Goal: Information Seeking & Learning: Learn about a topic

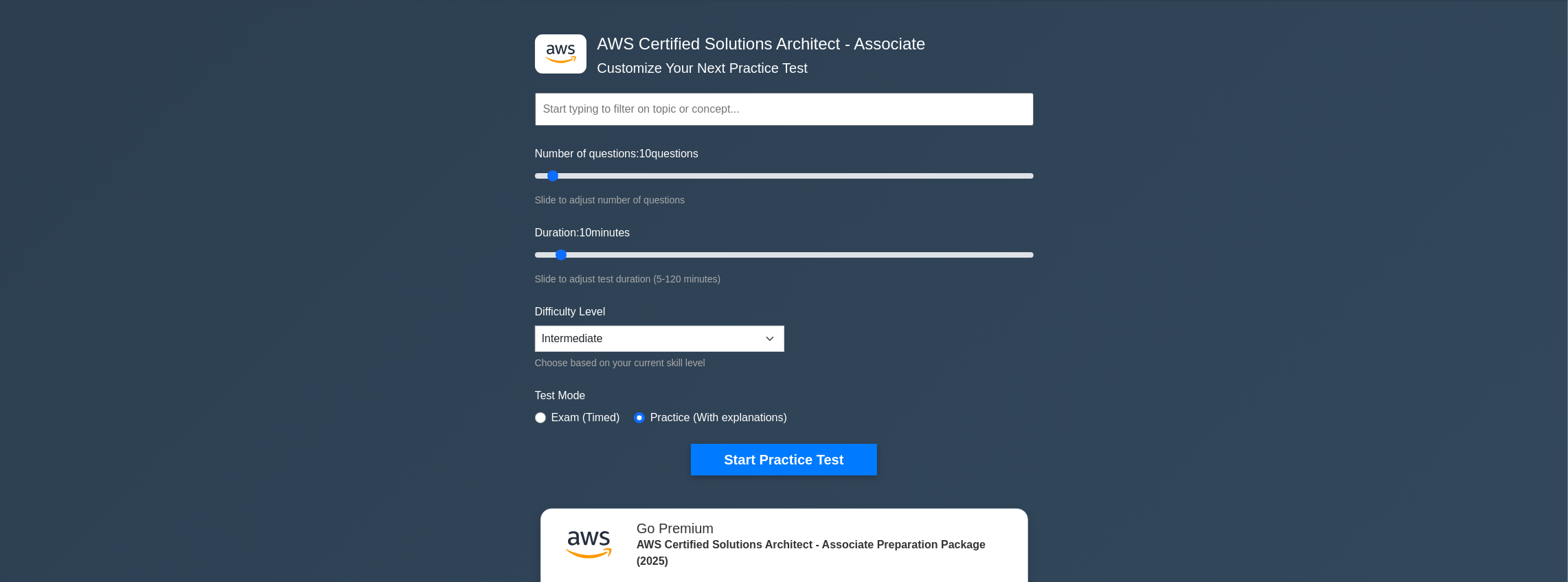
scroll to position [45, 0]
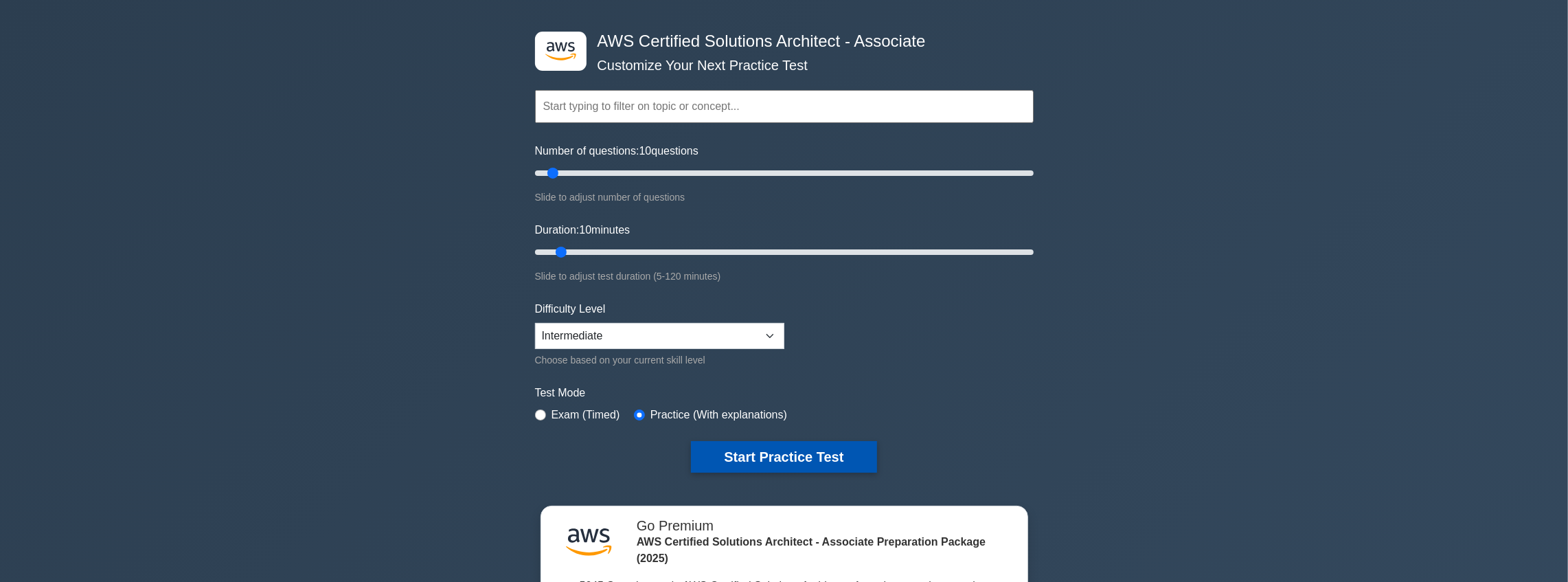
click at [822, 458] on button "Start Practice Test" at bounding box center [784, 457] width 186 height 32
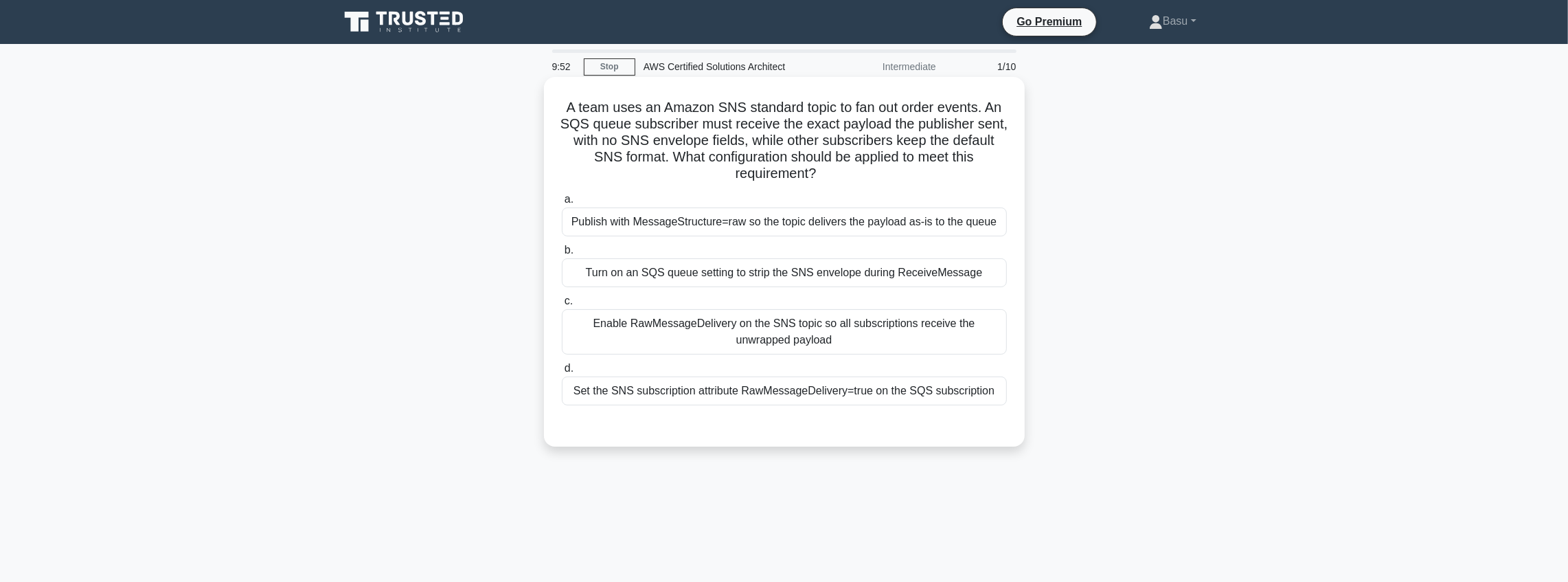
click at [874, 332] on div "Enable RawMessageDelivery on the SNS topic so all subscriptions receive the unw…" at bounding box center [784, 331] width 445 height 45
click at [562, 305] on input "c. Enable RawMessageDelivery on the SNS topic so all subscriptions receive the …" at bounding box center [562, 302] width 0 height 9
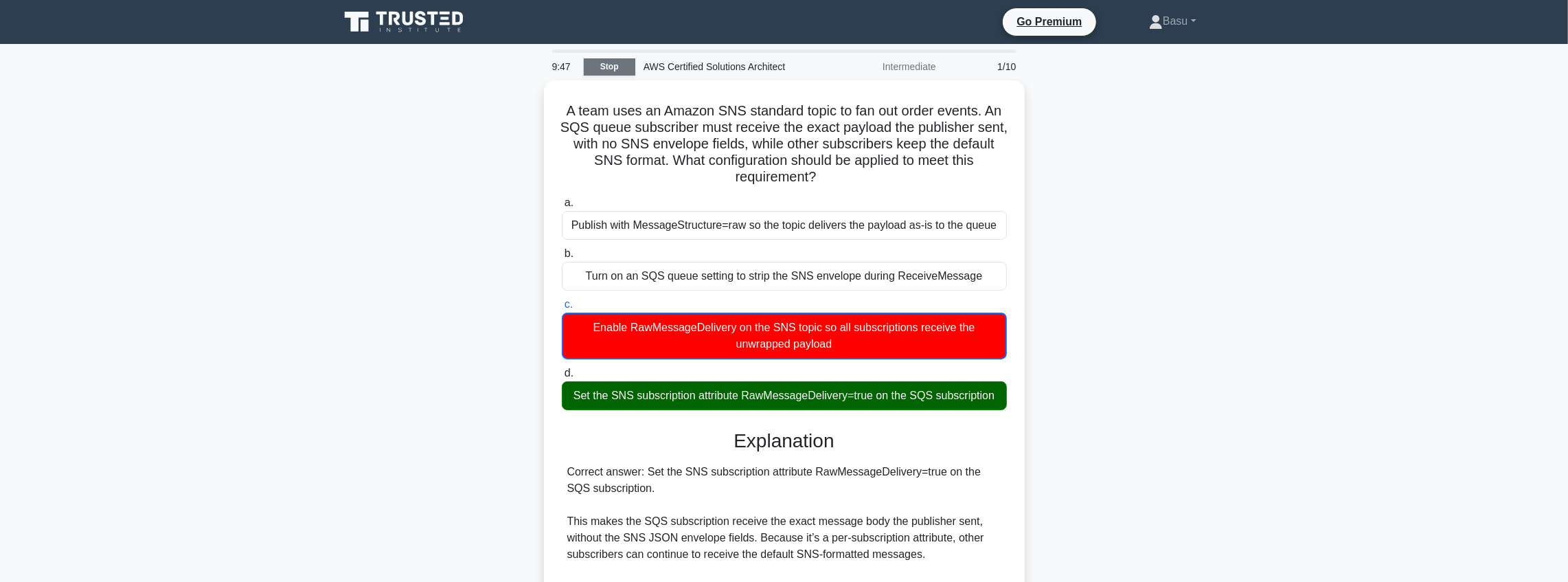
click at [624, 64] on link "Stop" at bounding box center [609, 67] width 51 height 17
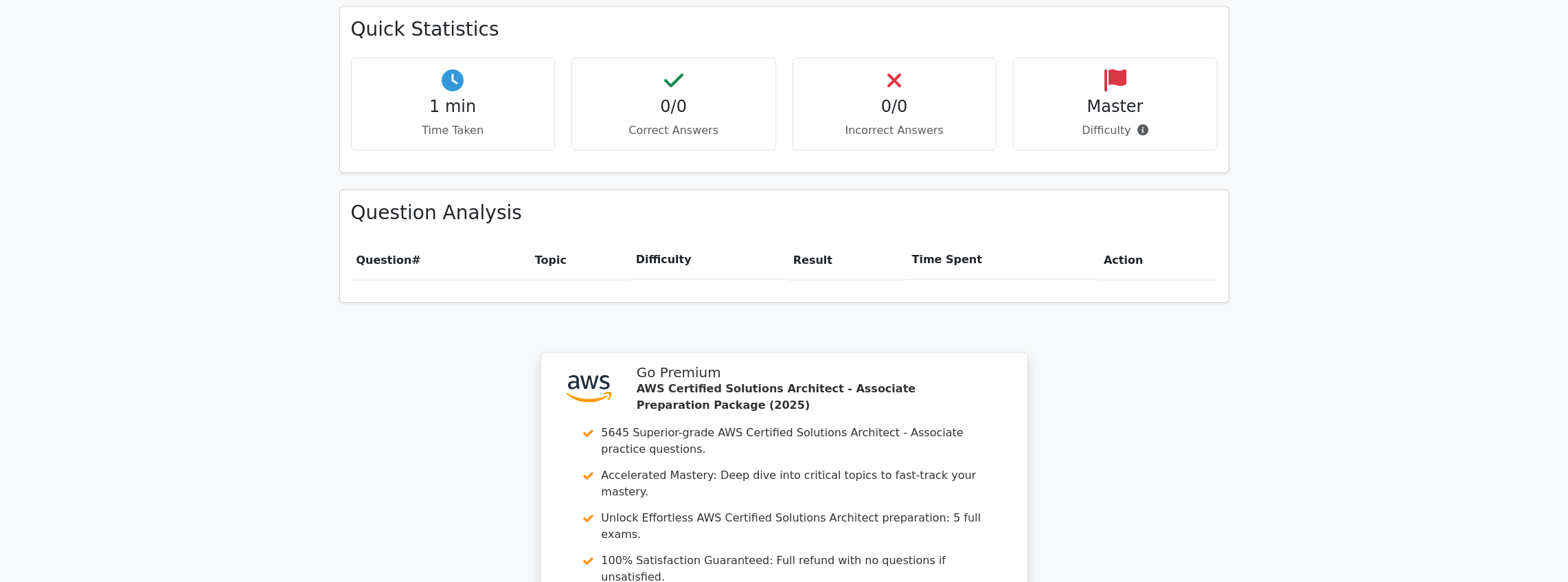
scroll to position [1099, 0]
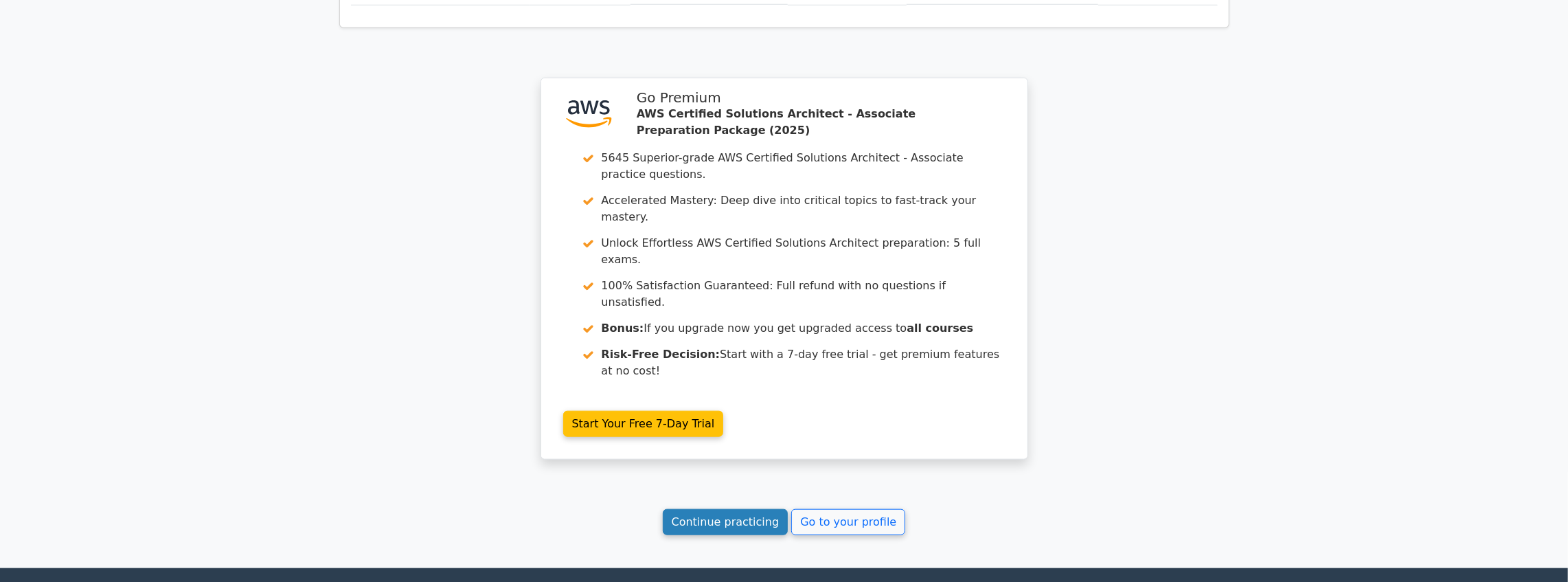
click at [708, 509] on link "Continue practicing" at bounding box center [725, 522] width 125 height 26
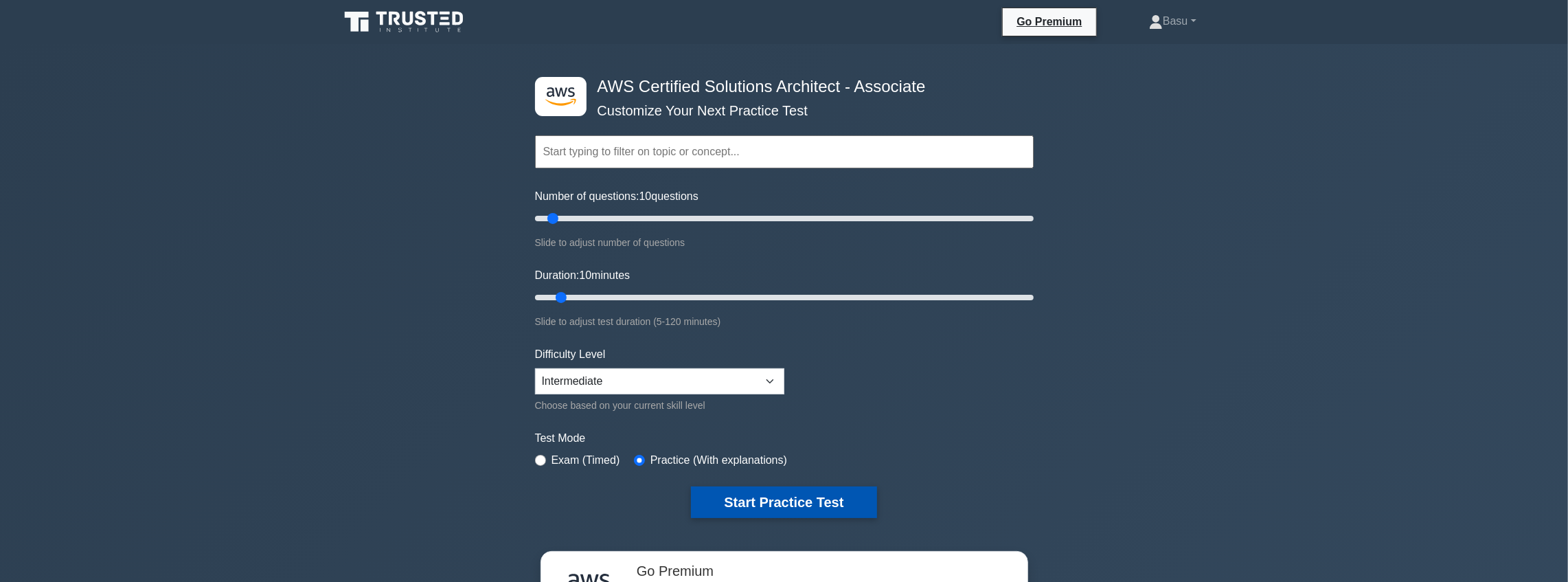
click at [773, 500] on button "Start Practice Test" at bounding box center [784, 502] width 186 height 32
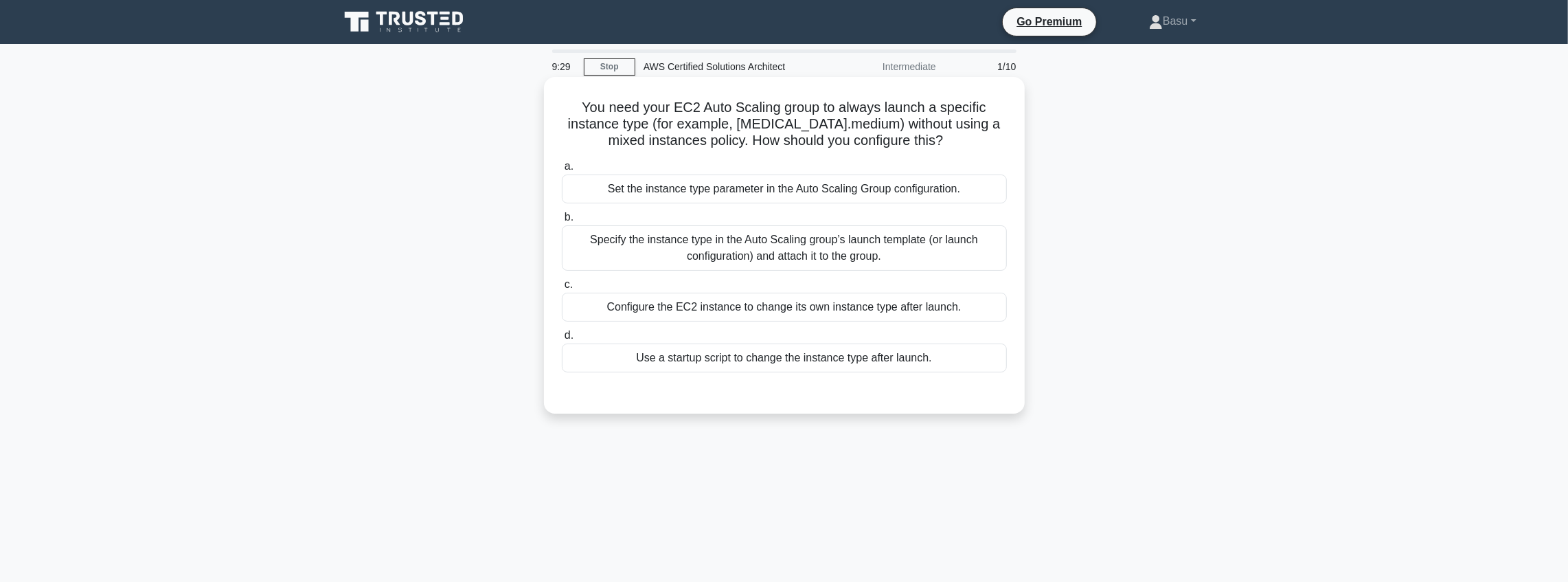
click at [857, 246] on div "Specify the instance type in the Auto Scaling group’s launch template (or launc…" at bounding box center [784, 248] width 445 height 45
click at [562, 222] on input "b. Specify the instance type in the Auto Scaling group’s launch template (or la…" at bounding box center [562, 217] width 0 height 9
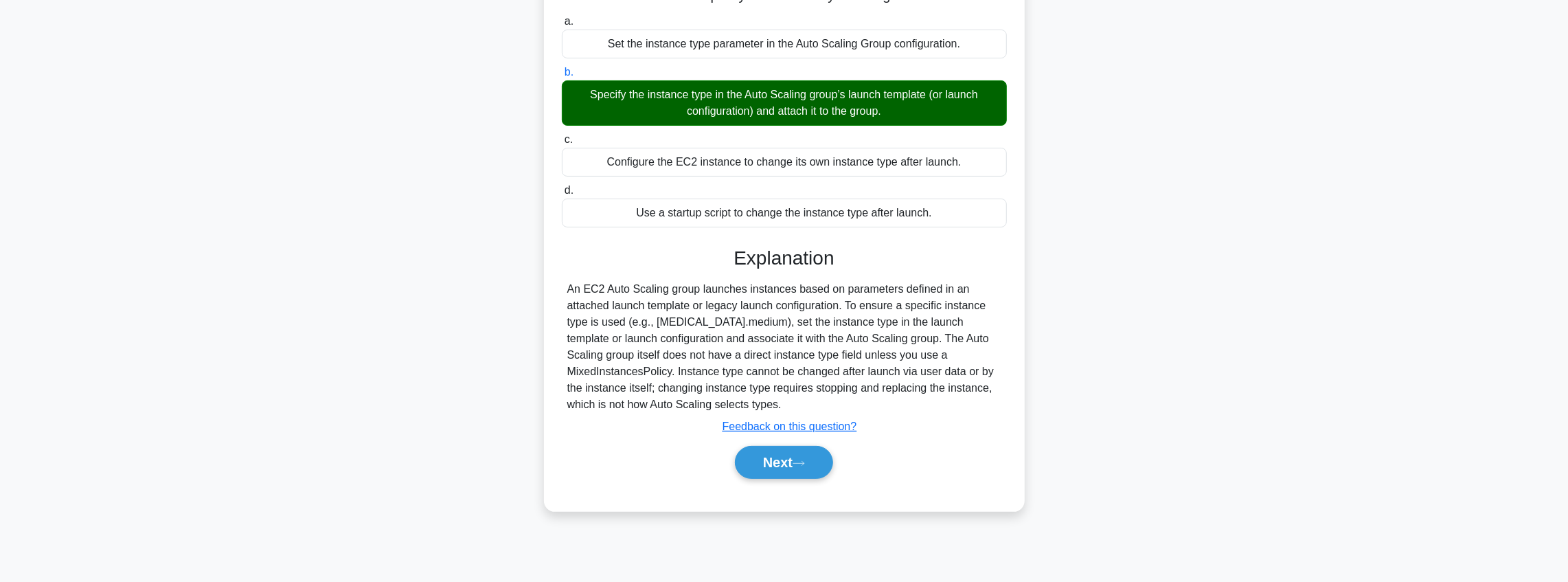
scroll to position [160, 0]
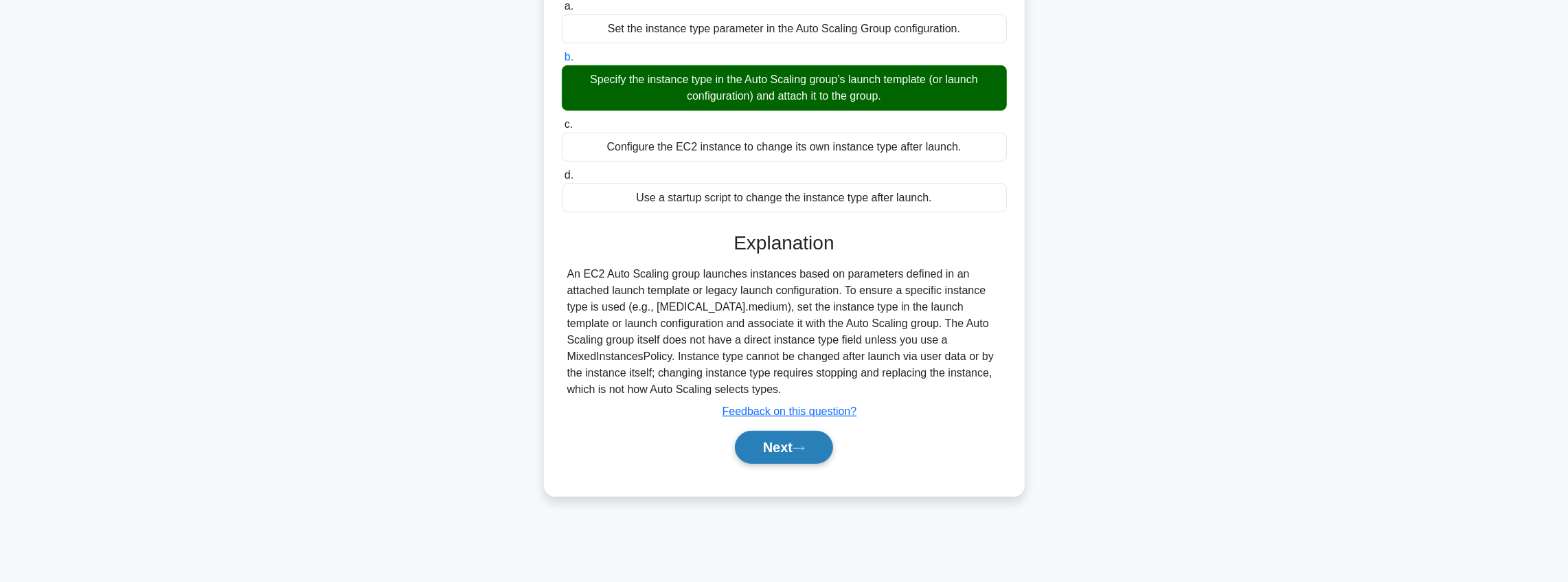
click at [785, 444] on button "Next" at bounding box center [784, 447] width 98 height 33
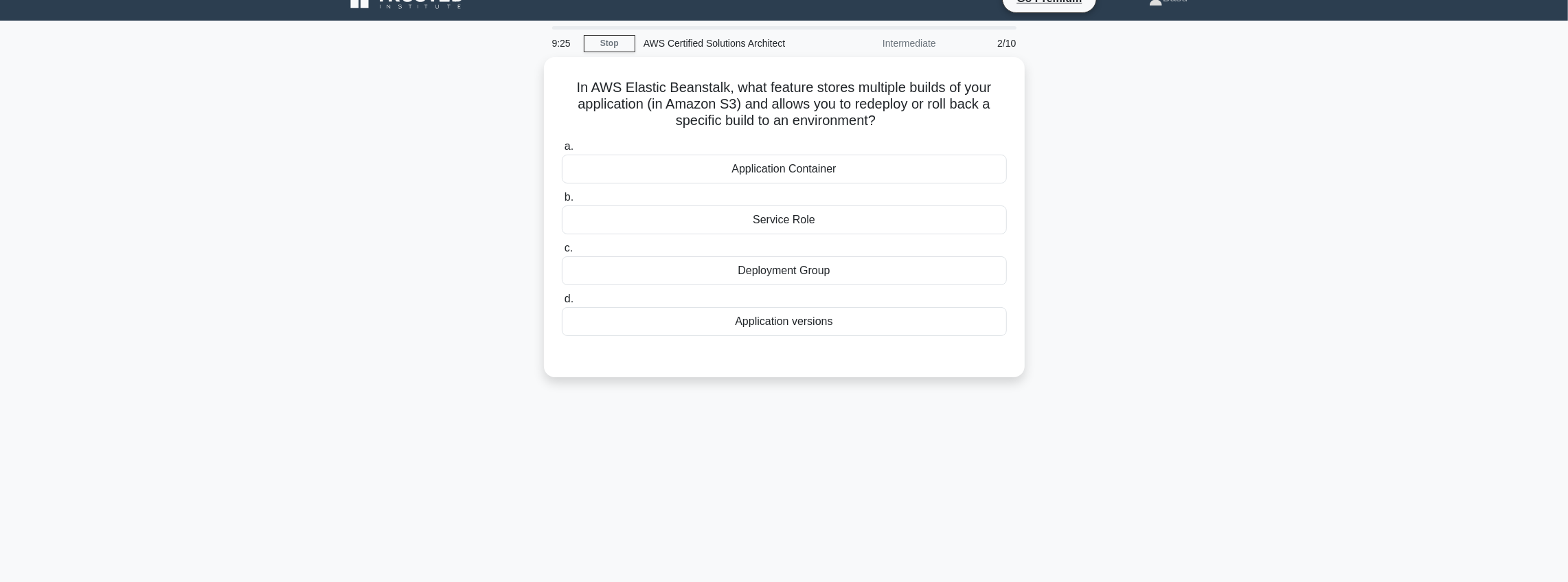
scroll to position [22, 0]
click at [799, 278] on div "Deployment Group" at bounding box center [784, 267] width 445 height 29
click at [562, 250] on input "c. Deployment Group" at bounding box center [562, 246] width 0 height 9
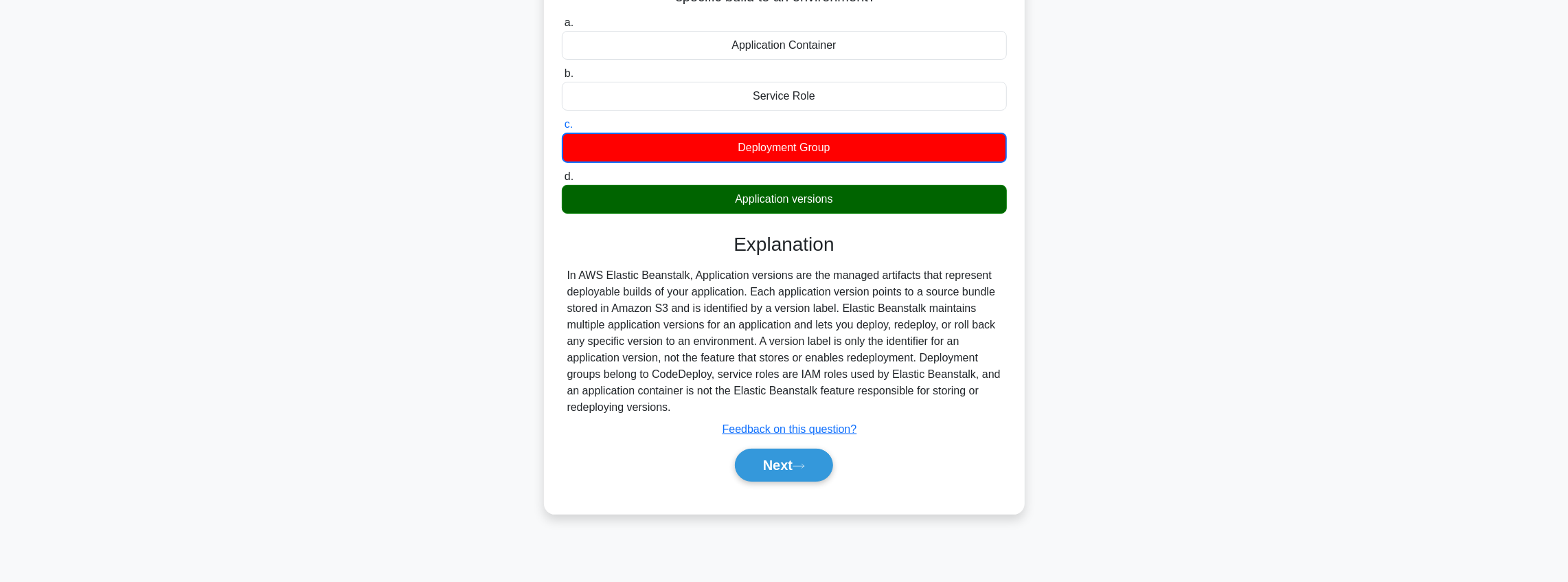
scroll to position [160, 0]
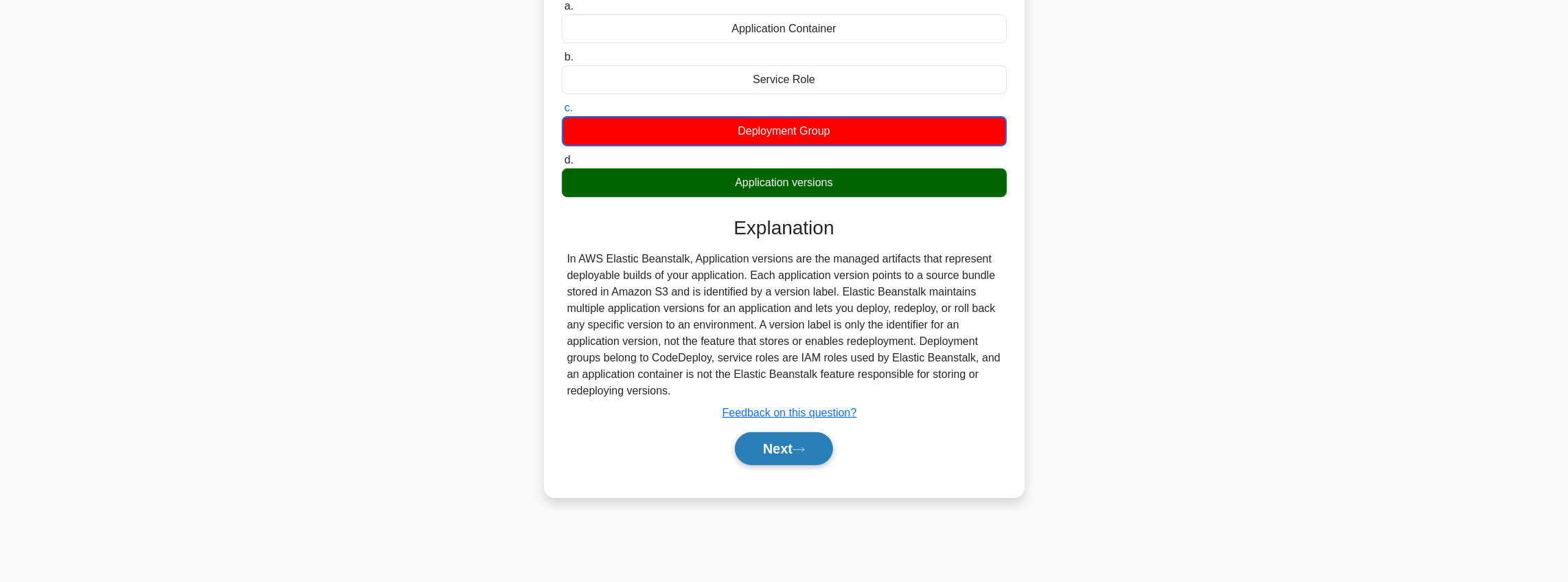
click at [808, 452] on button "Next" at bounding box center [784, 448] width 98 height 33
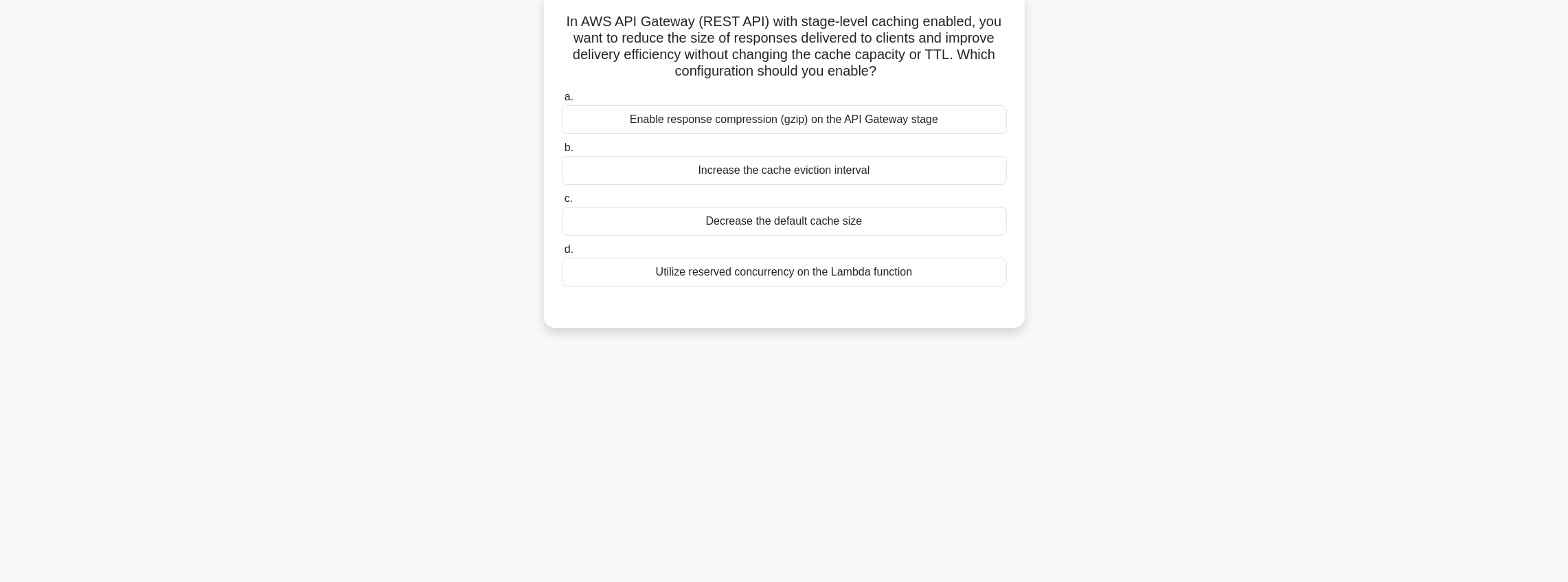
scroll to position [22, 0]
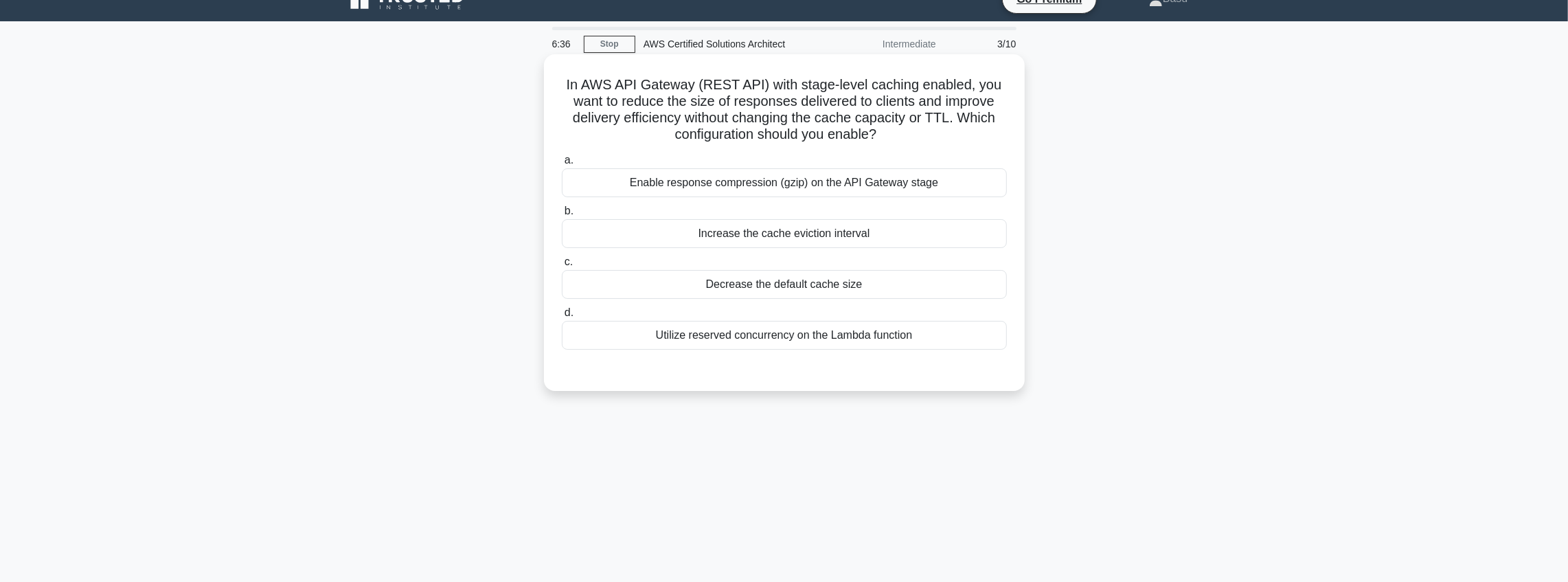
click at [829, 273] on div "Decrease the default cache size" at bounding box center [784, 284] width 445 height 29
click at [562, 266] on input "c. Decrease the default cache size" at bounding box center [562, 262] width 0 height 9
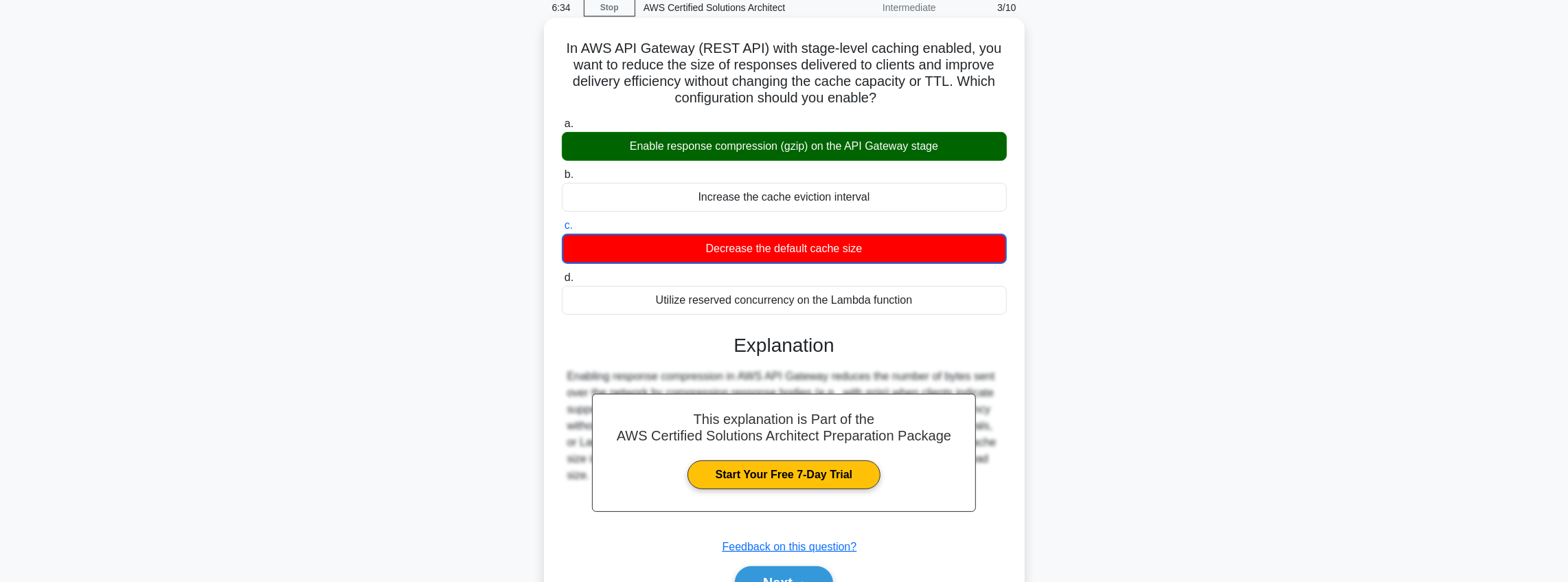
scroll to position [160, 0]
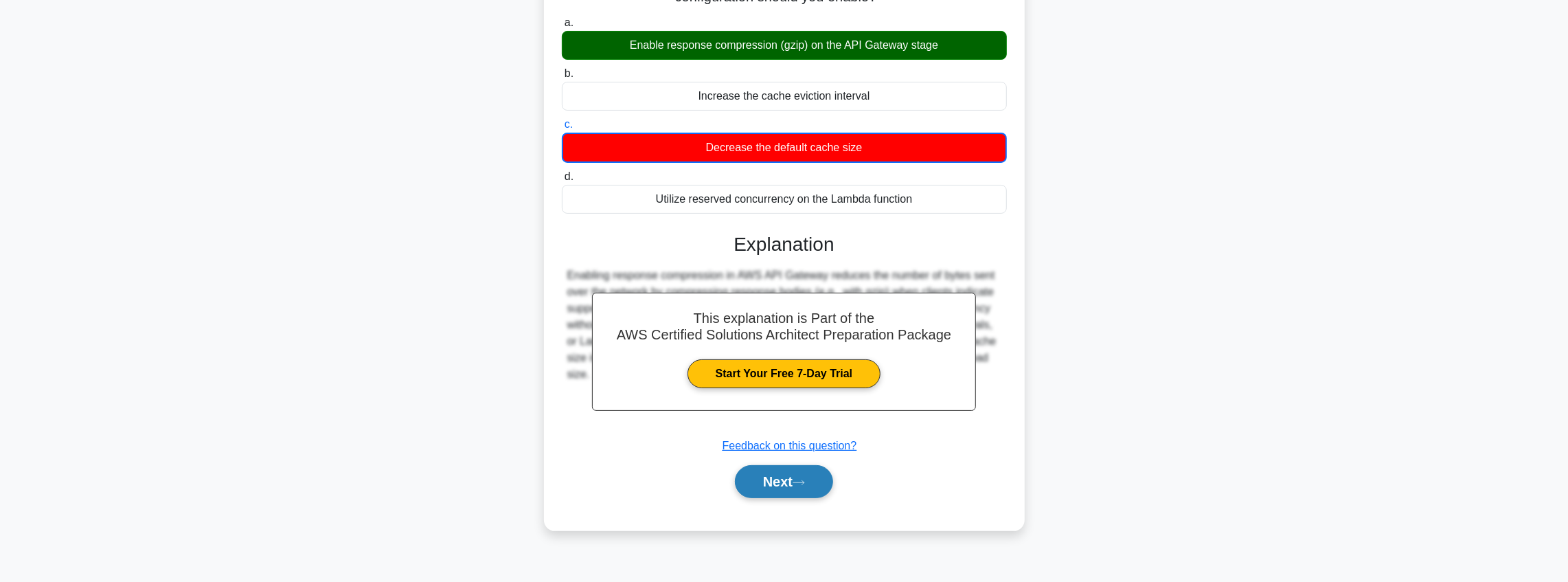
click at [804, 482] on icon at bounding box center [798, 482] width 11 height 4
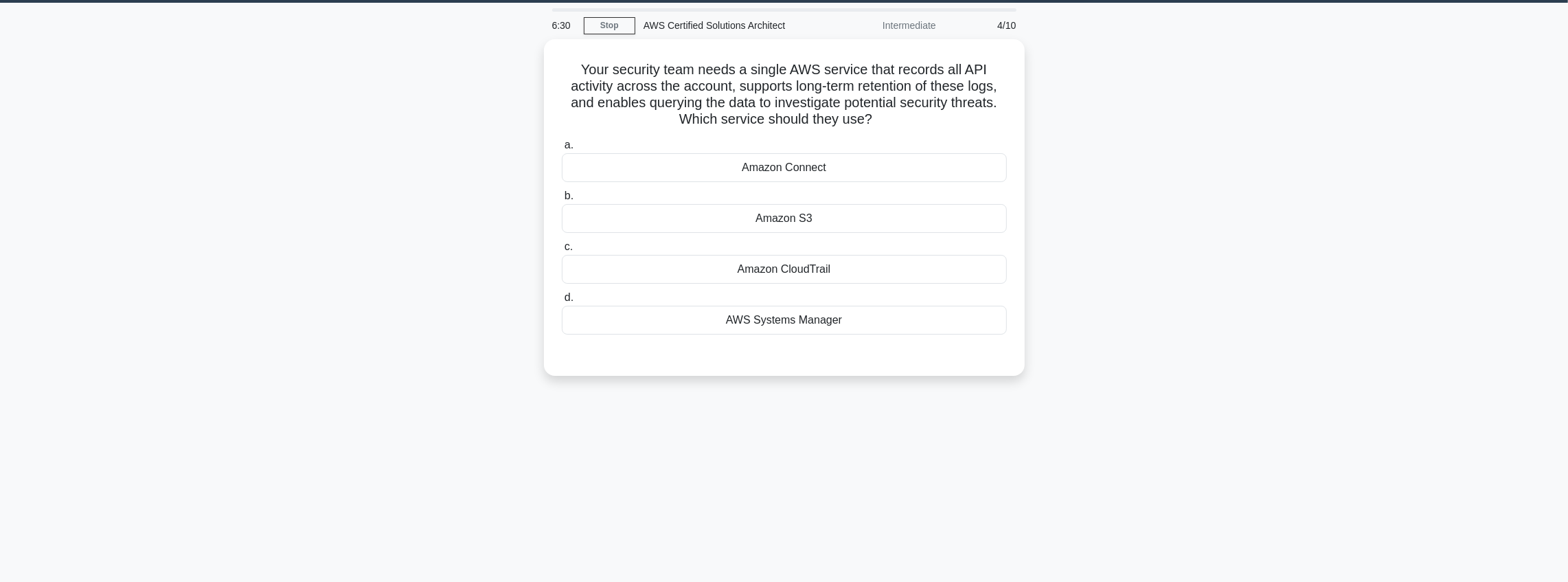
scroll to position [45, 0]
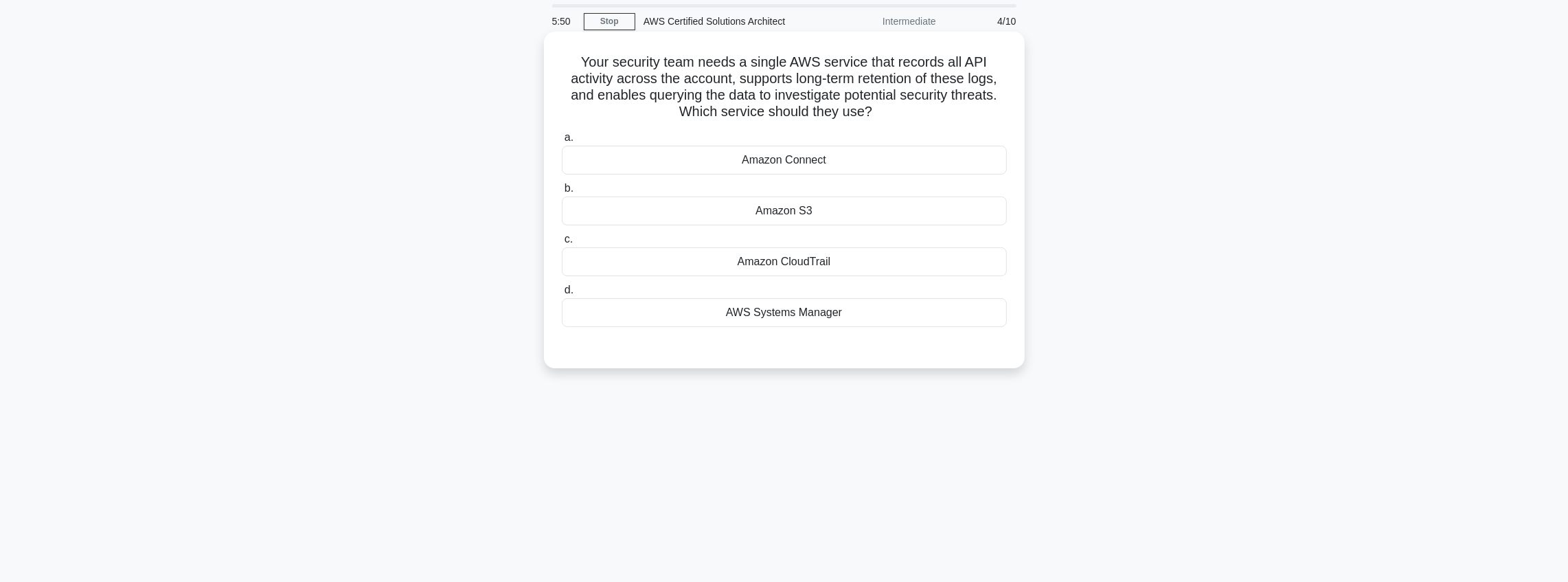
click at [839, 266] on div "Amazon CloudTrail" at bounding box center [784, 261] width 445 height 29
click at [562, 244] on input "c. Amazon CloudTrail" at bounding box center [562, 239] width 0 height 9
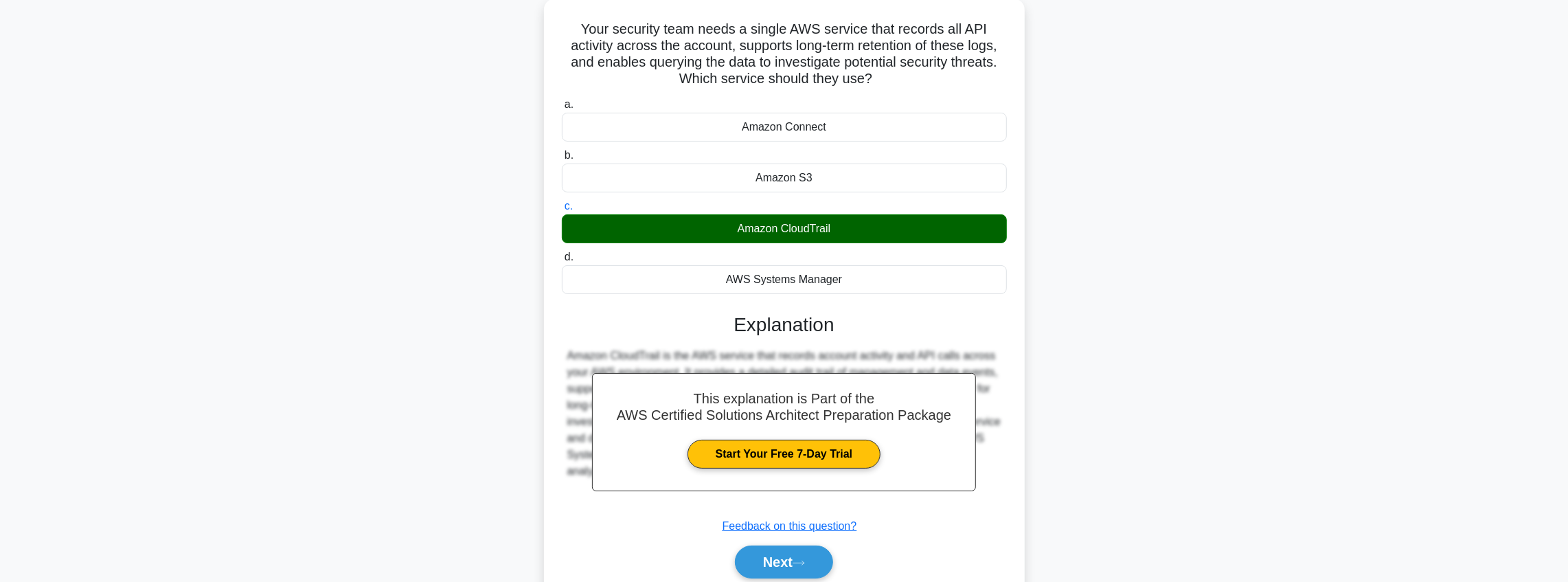
scroll to position [160, 0]
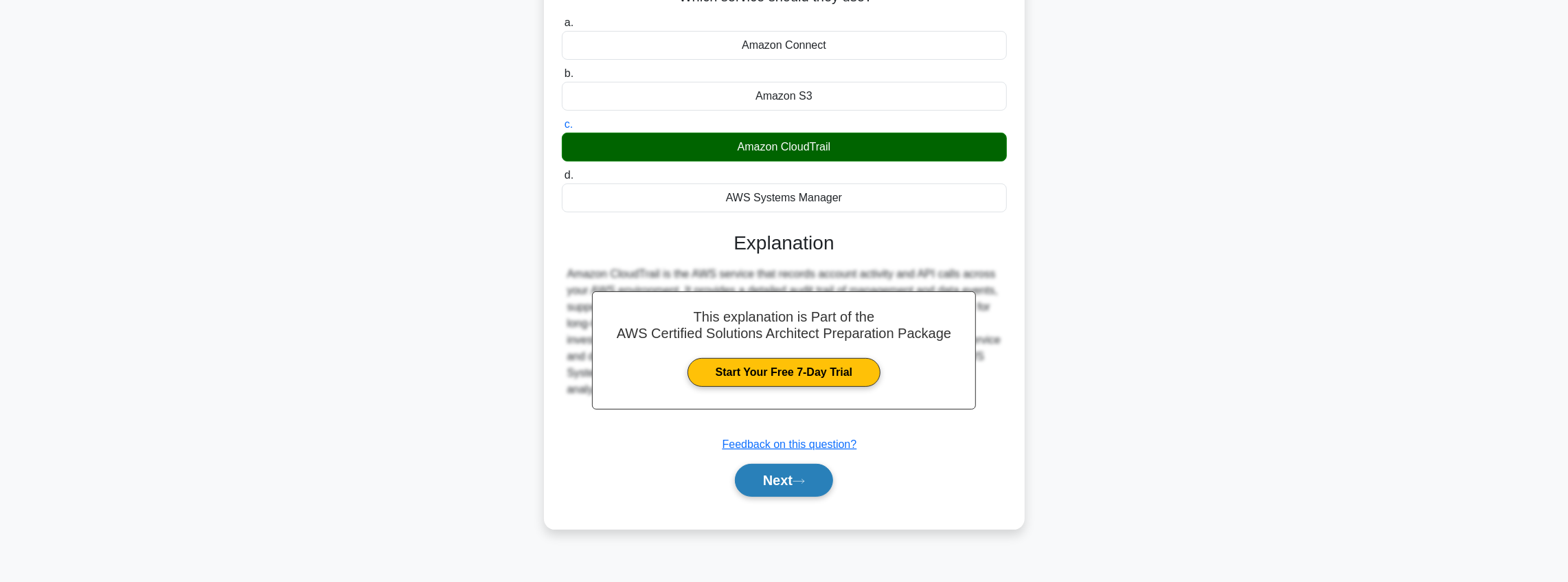
click at [793, 481] on button "Next" at bounding box center [784, 480] width 98 height 33
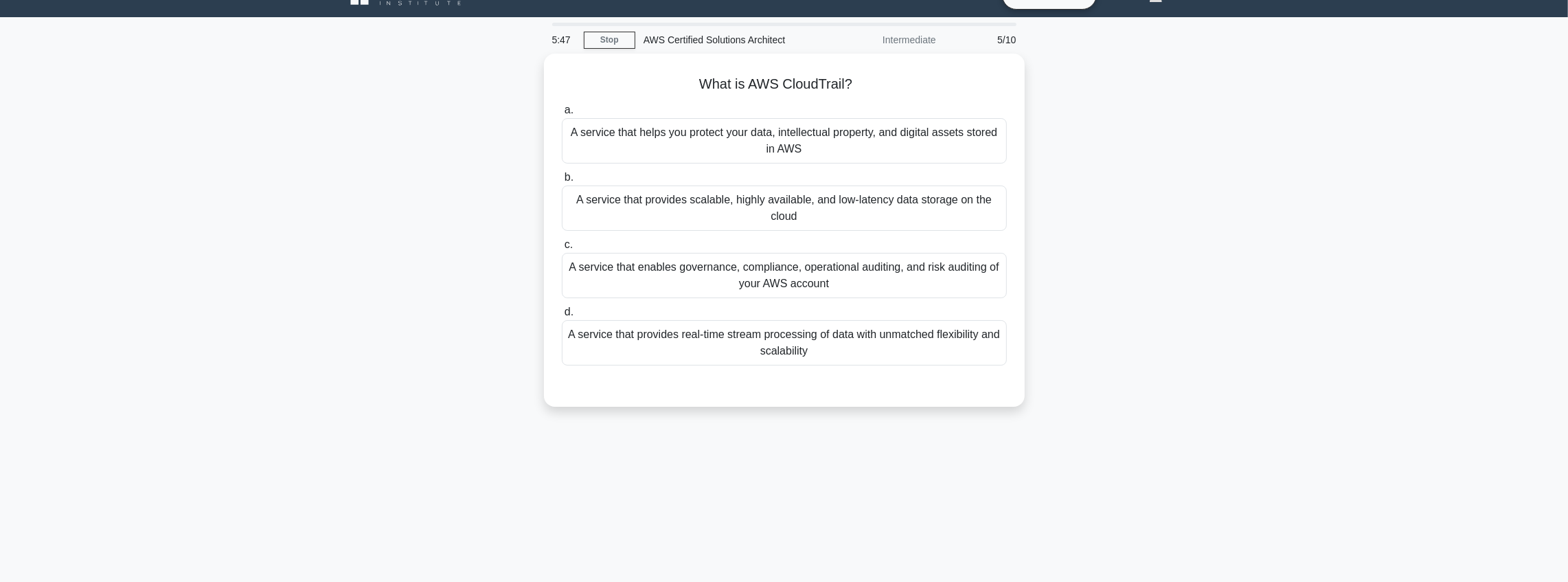
scroll to position [22, 0]
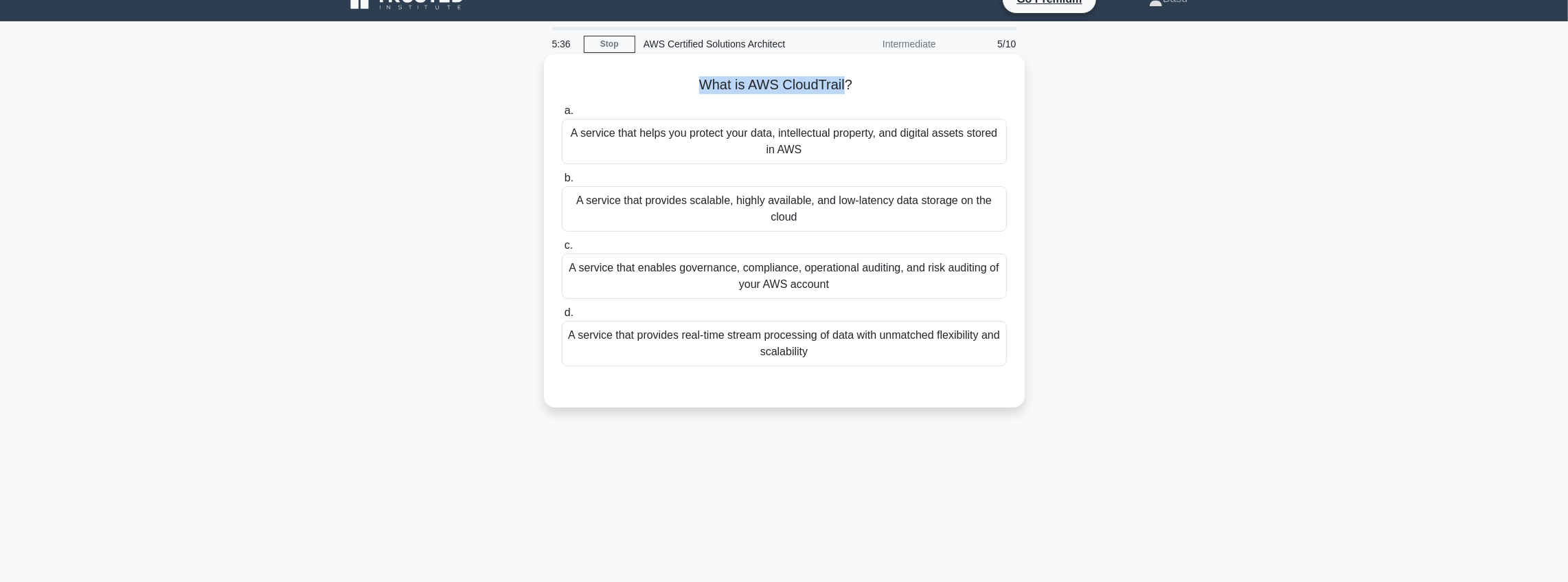
drag, startPoint x: 697, startPoint y: 83, endPoint x: 845, endPoint y: 83, distance: 148.0
click at [845, 83] on h5 "What is AWS CloudTrail? .spinner_0XTQ{transform-origin:center;animation:spinner…" at bounding box center [784, 84] width 447 height 18
copy h5 "What is AWS CloudTrail"
click at [803, 279] on div "A service that enables governance, compliance, operational auditing, and risk a…" at bounding box center [784, 276] width 445 height 45
click at [562, 250] on input "c. A service that enables governance, compliance, operational auditing, and ris…" at bounding box center [562, 246] width 0 height 9
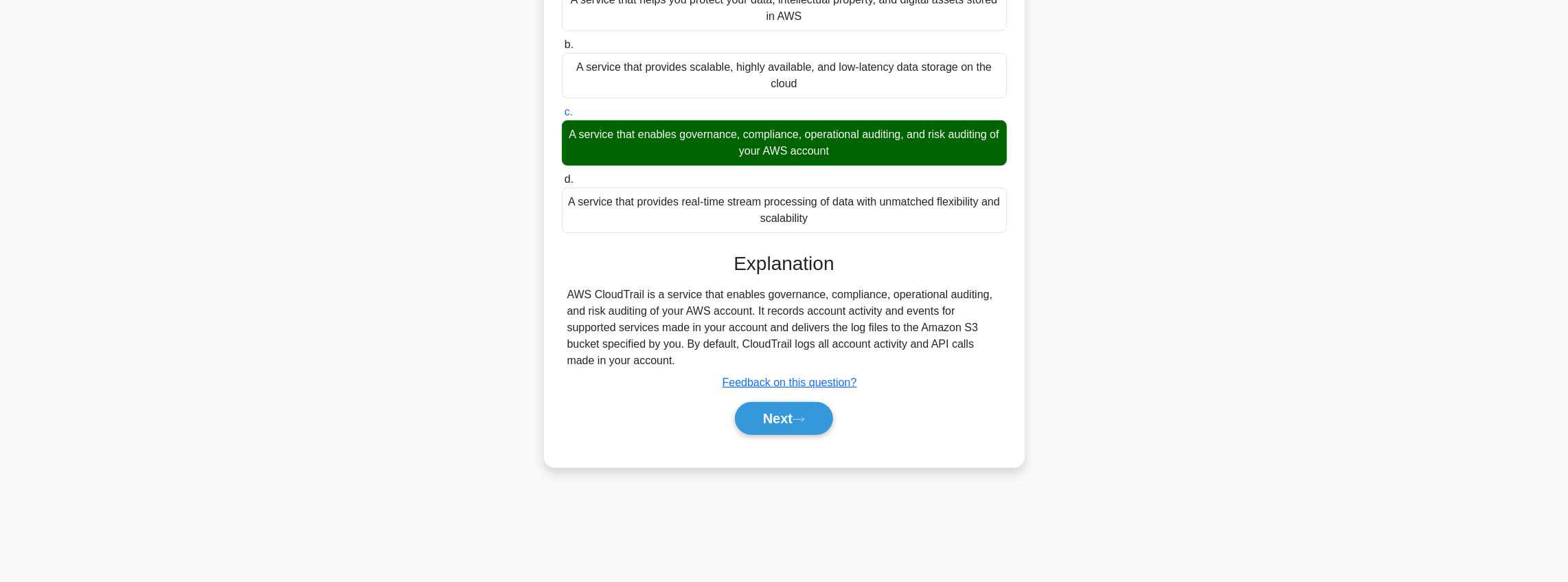
scroll to position [160, 0]
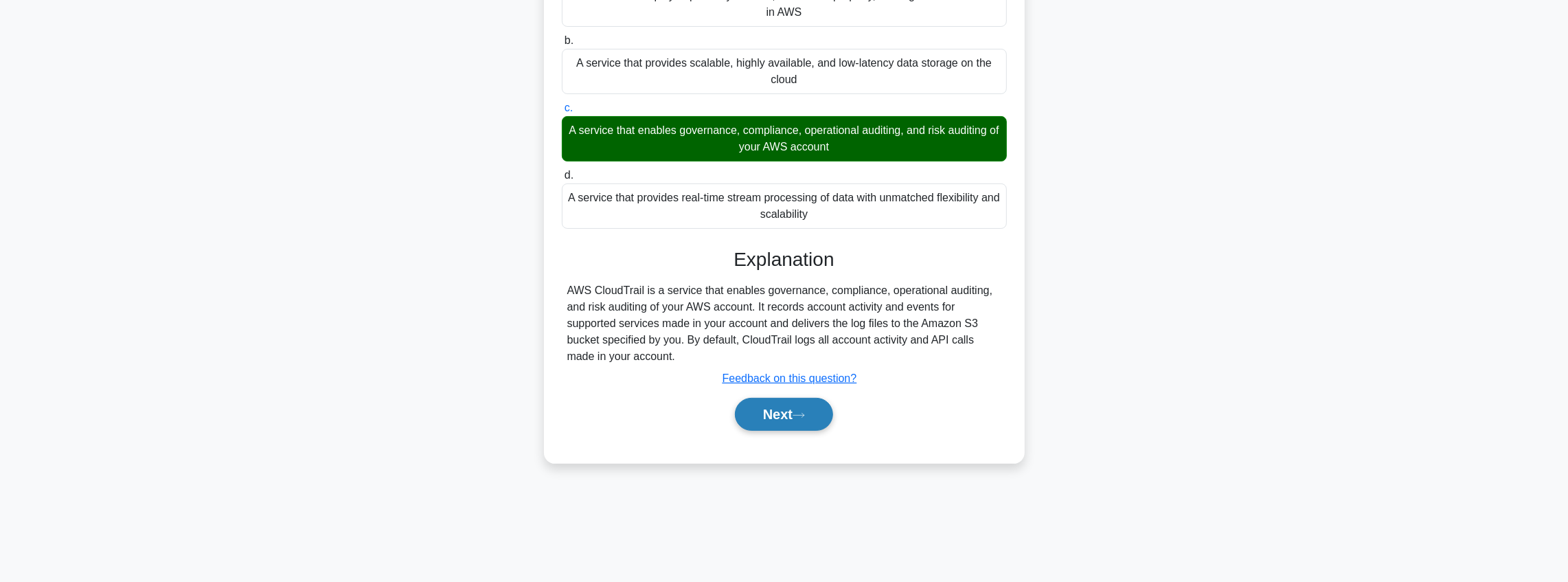
click at [817, 423] on button "Next" at bounding box center [784, 414] width 98 height 33
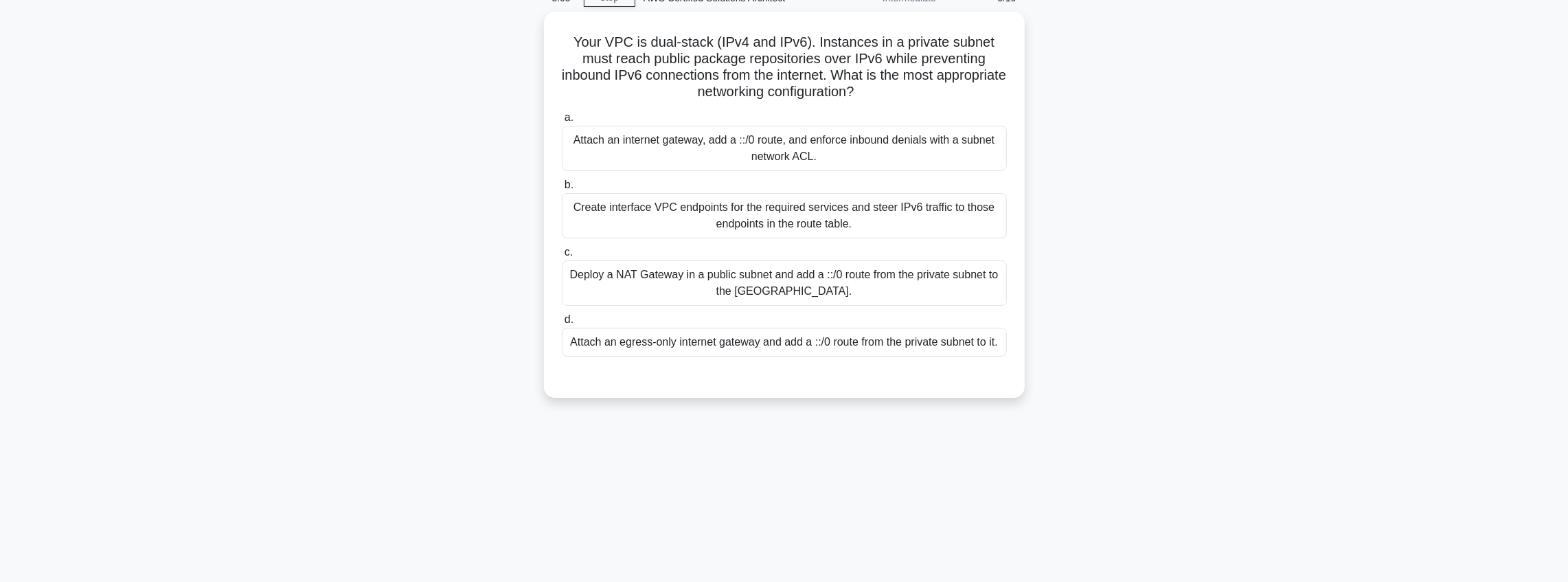
scroll to position [69, 0]
click at [811, 149] on div "Attach an internet gateway, add a ::/0 route, and enforce inbound denials with …" at bounding box center [784, 145] width 445 height 45
click at [562, 119] on input "a. Attach an internet gateway, add a ::/0 route, and enforce inbound denials wi…" at bounding box center [562, 114] width 0 height 9
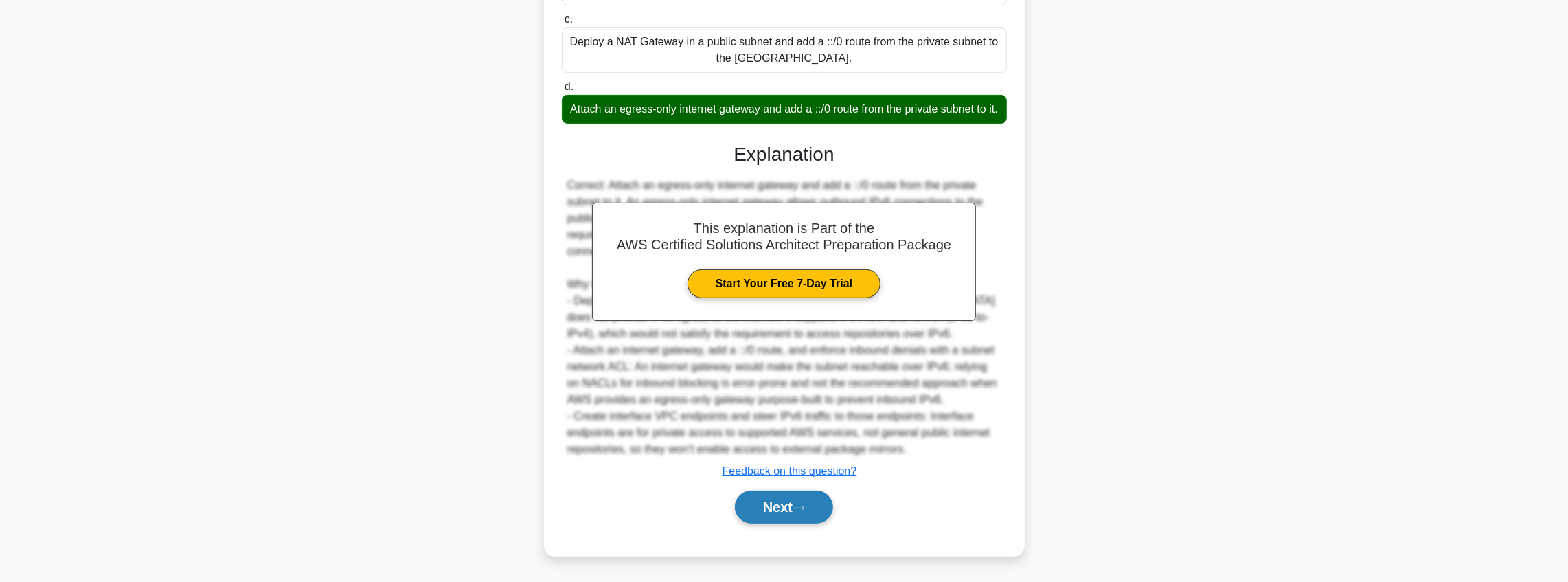
click at [805, 511] on icon at bounding box center [798, 508] width 12 height 7
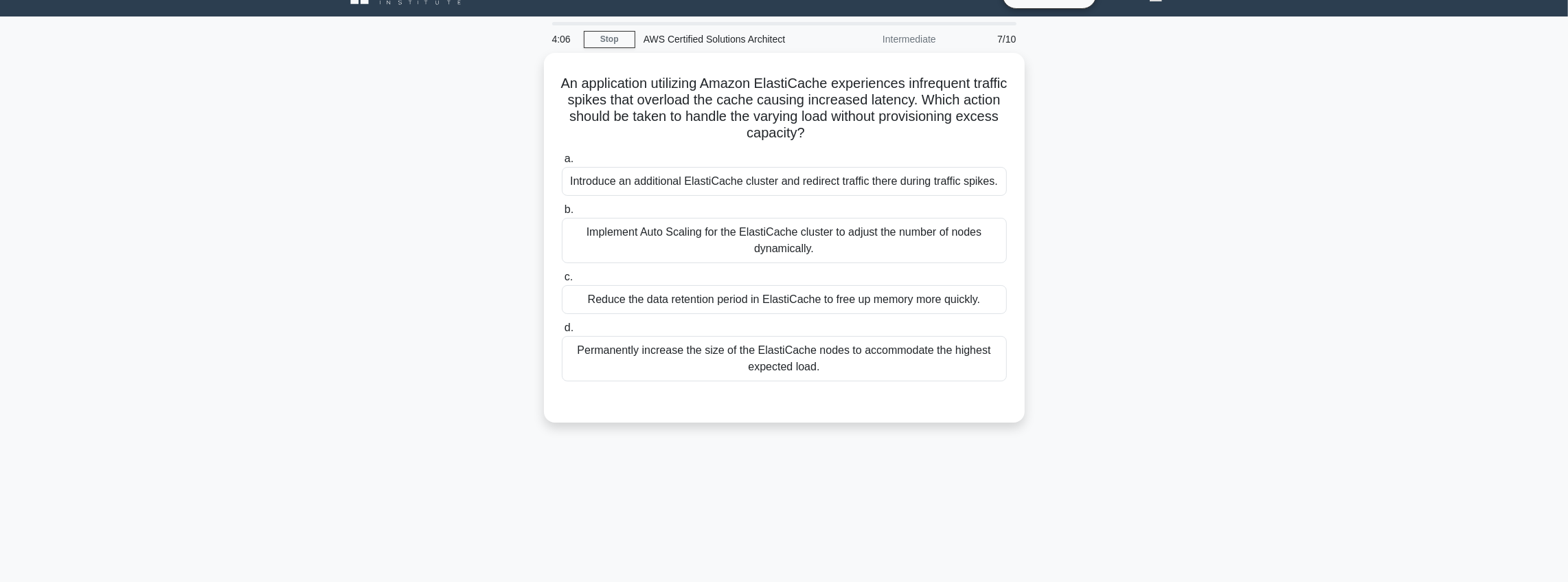
scroll to position [22, 0]
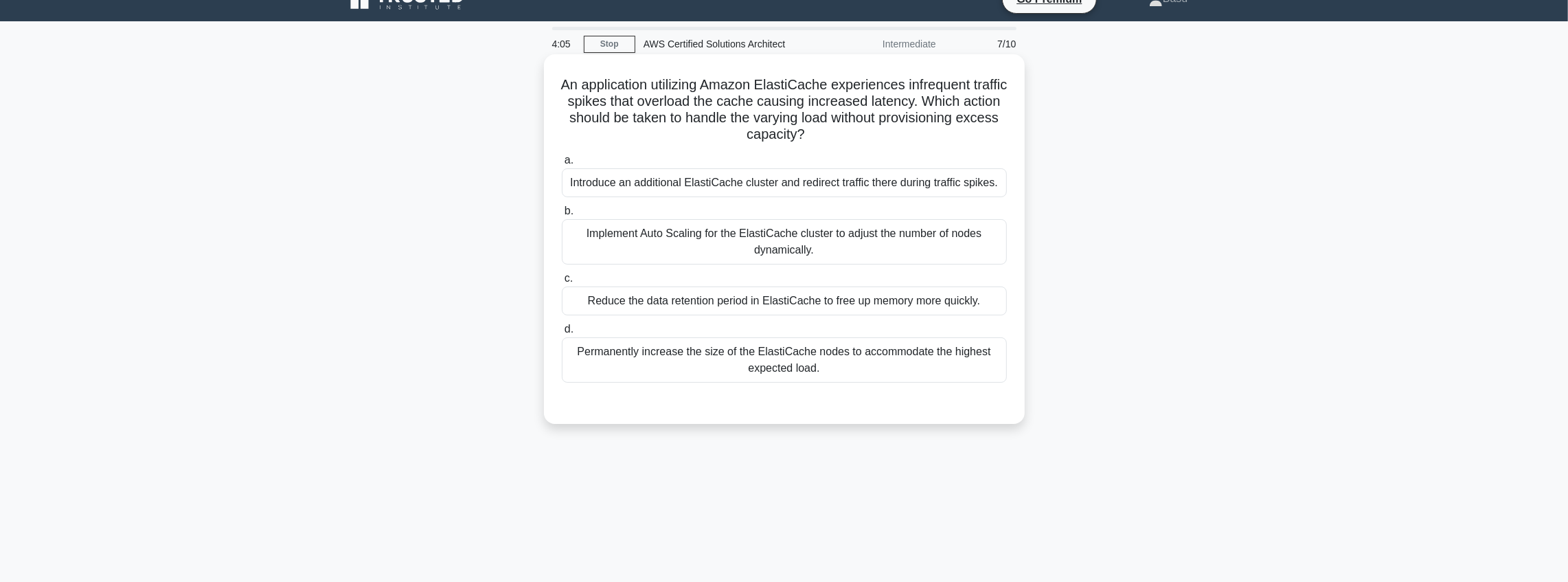
click at [791, 235] on div "Implement Auto Scaling for the ElastiCache cluster to adjust the number of node…" at bounding box center [784, 241] width 445 height 45
click at [562, 215] on input "b. Implement Auto Scaling for the ElastiCache cluster to adjust the number of n…" at bounding box center [562, 212] width 0 height 9
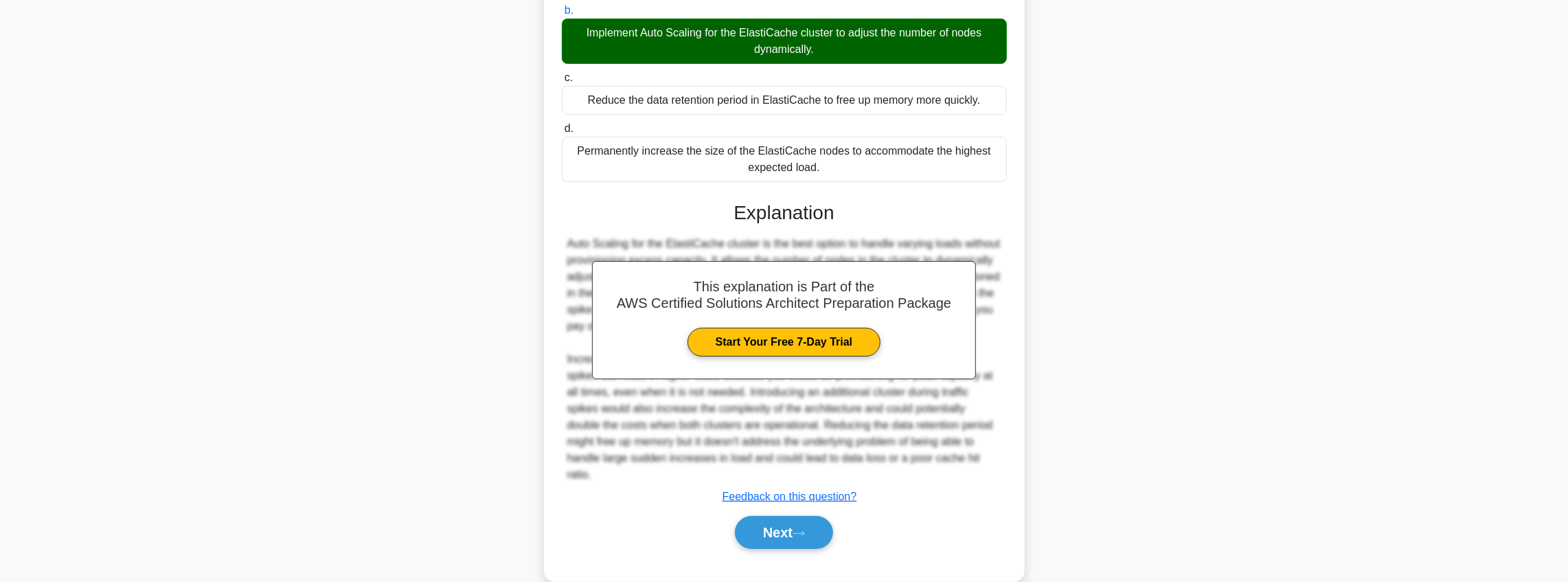
scroll to position [230, 0]
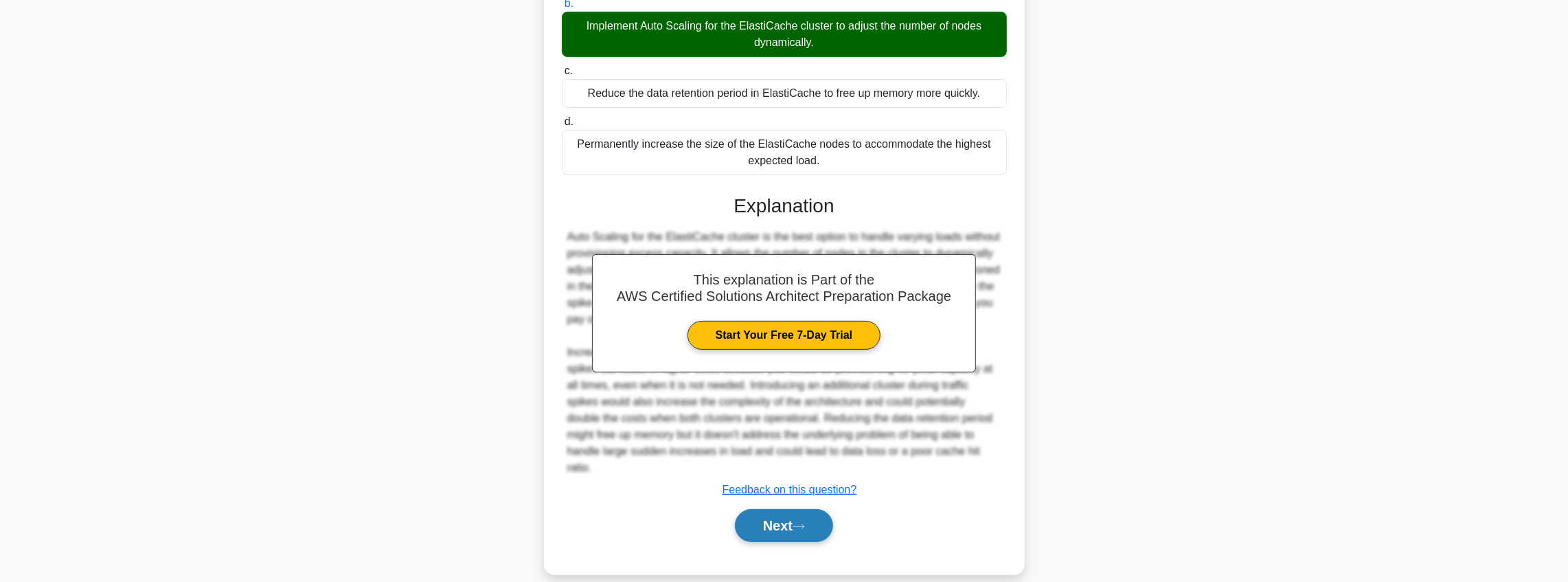
click at [799, 513] on button "Next" at bounding box center [784, 525] width 98 height 33
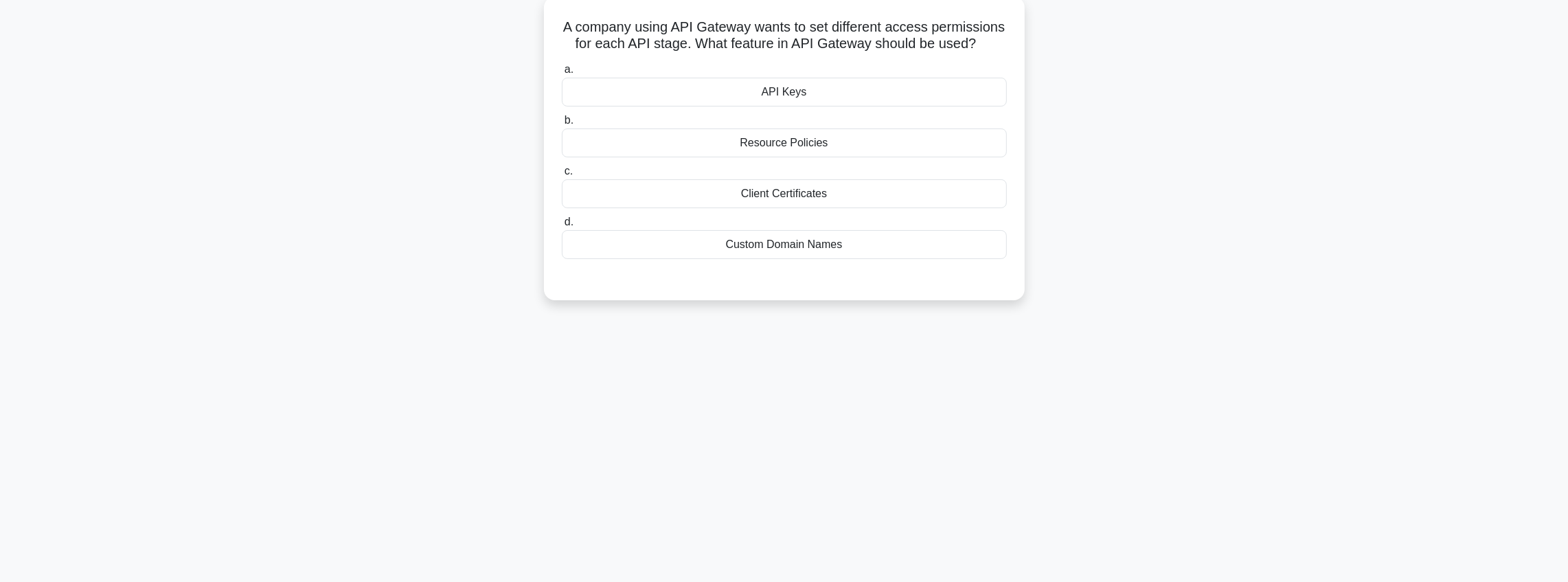
scroll to position [22, 0]
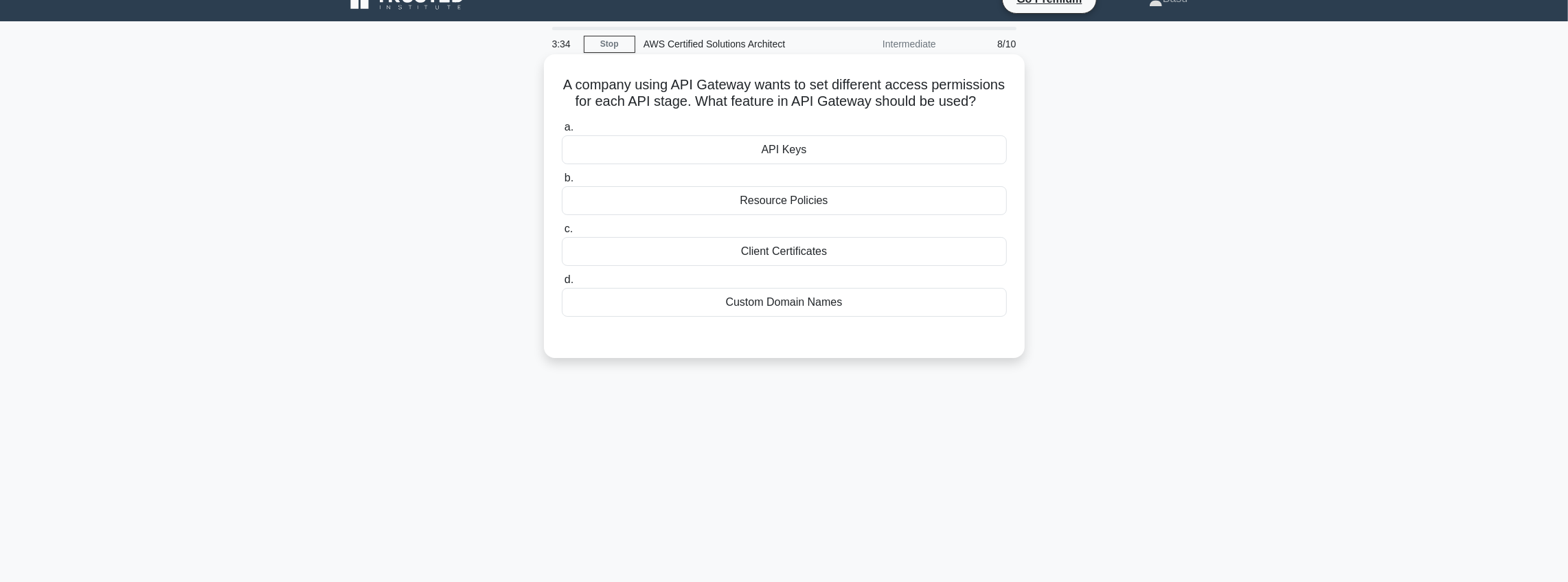
click at [791, 155] on div "API Keys" at bounding box center [784, 149] width 445 height 29
click at [562, 132] on input "a. API Keys" at bounding box center [562, 127] width 0 height 9
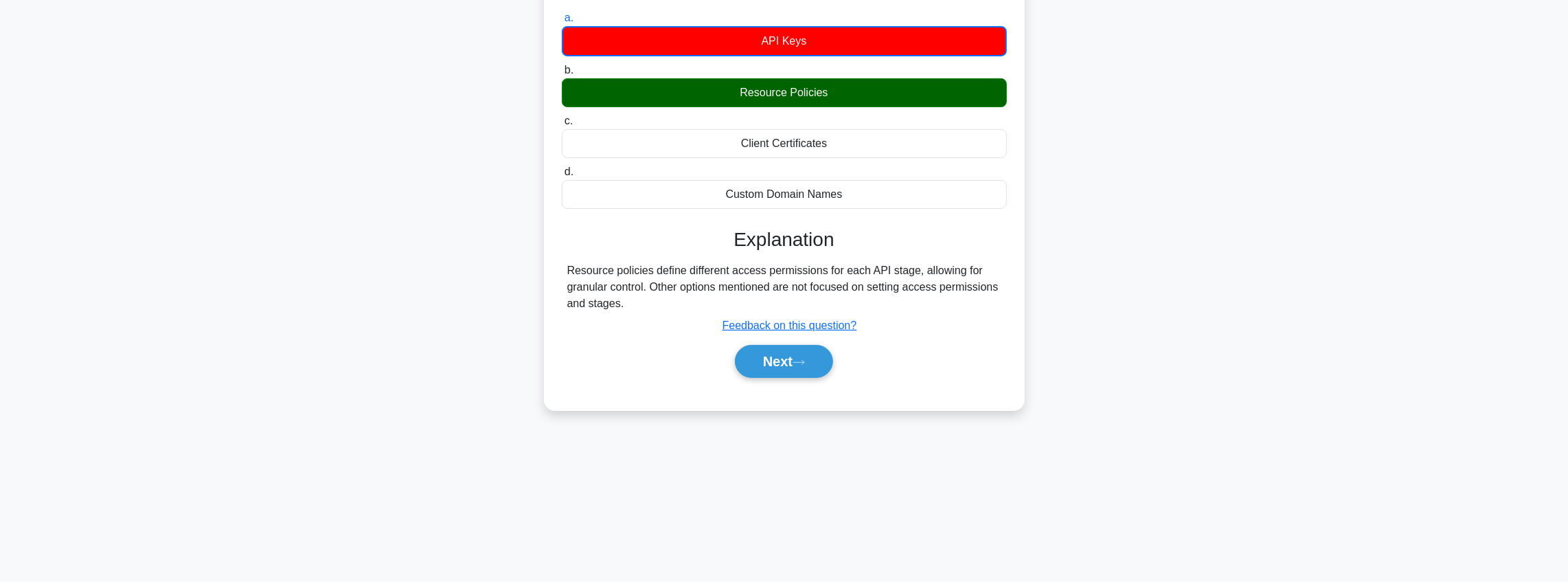
scroll to position [160, 0]
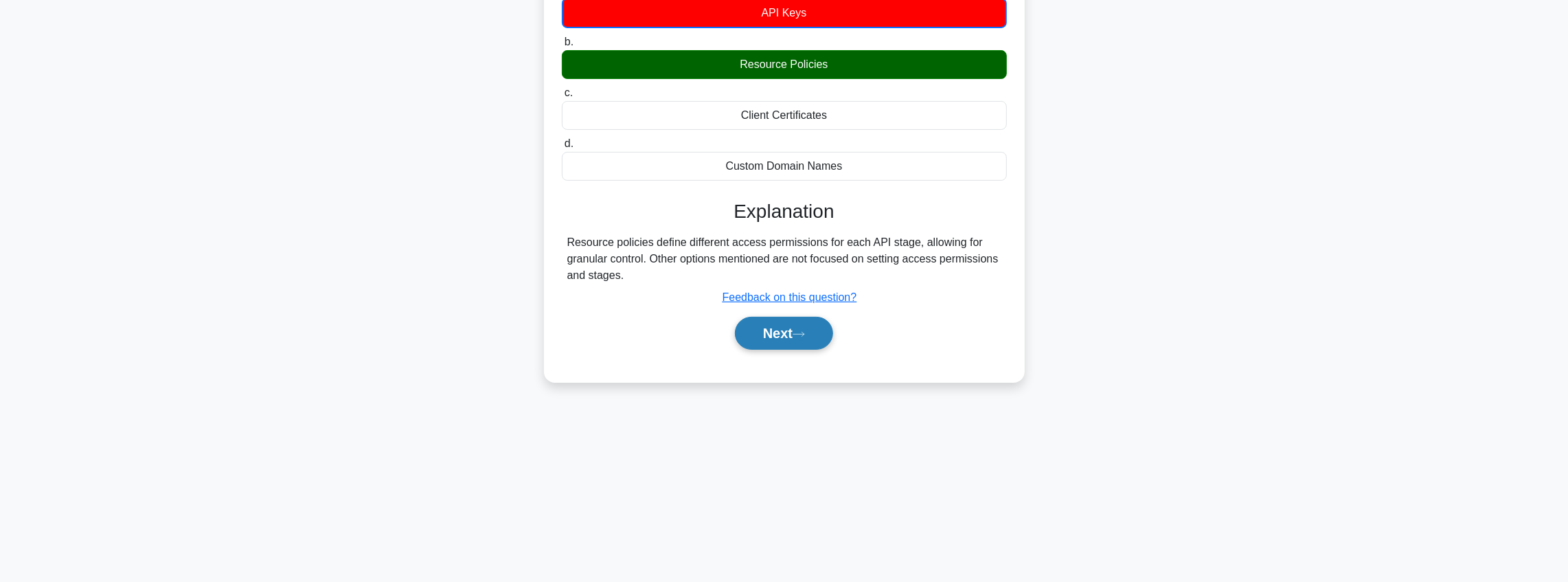
click at [787, 338] on button "Next" at bounding box center [784, 333] width 98 height 33
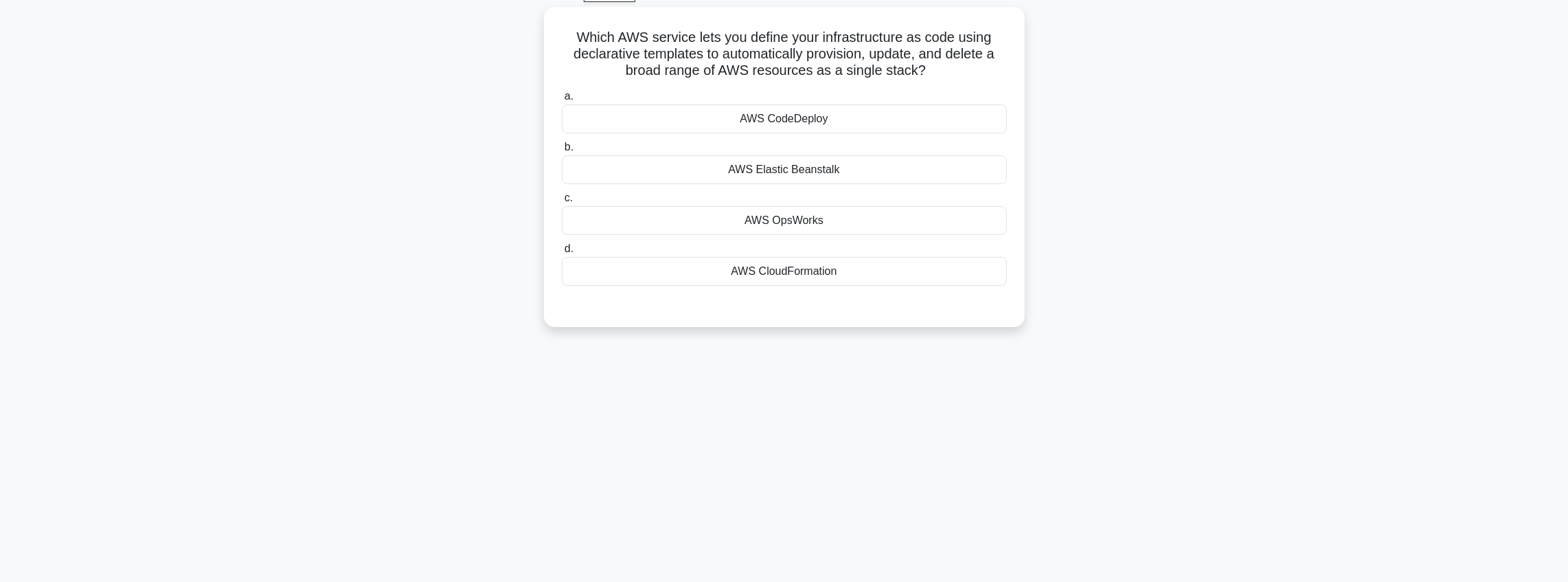
scroll to position [0, 0]
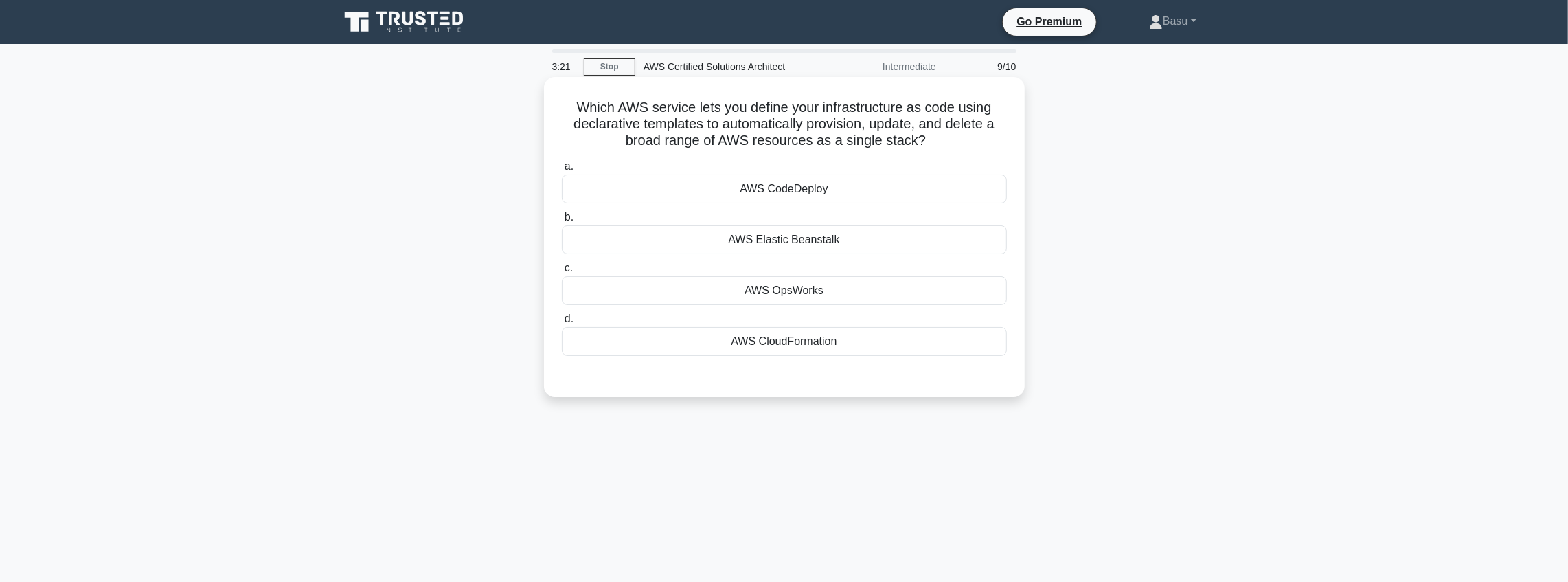
click at [808, 197] on div "AWS CodeDeploy" at bounding box center [784, 188] width 445 height 29
click at [562, 171] on input "a. AWS CodeDeploy" at bounding box center [562, 167] width 0 height 9
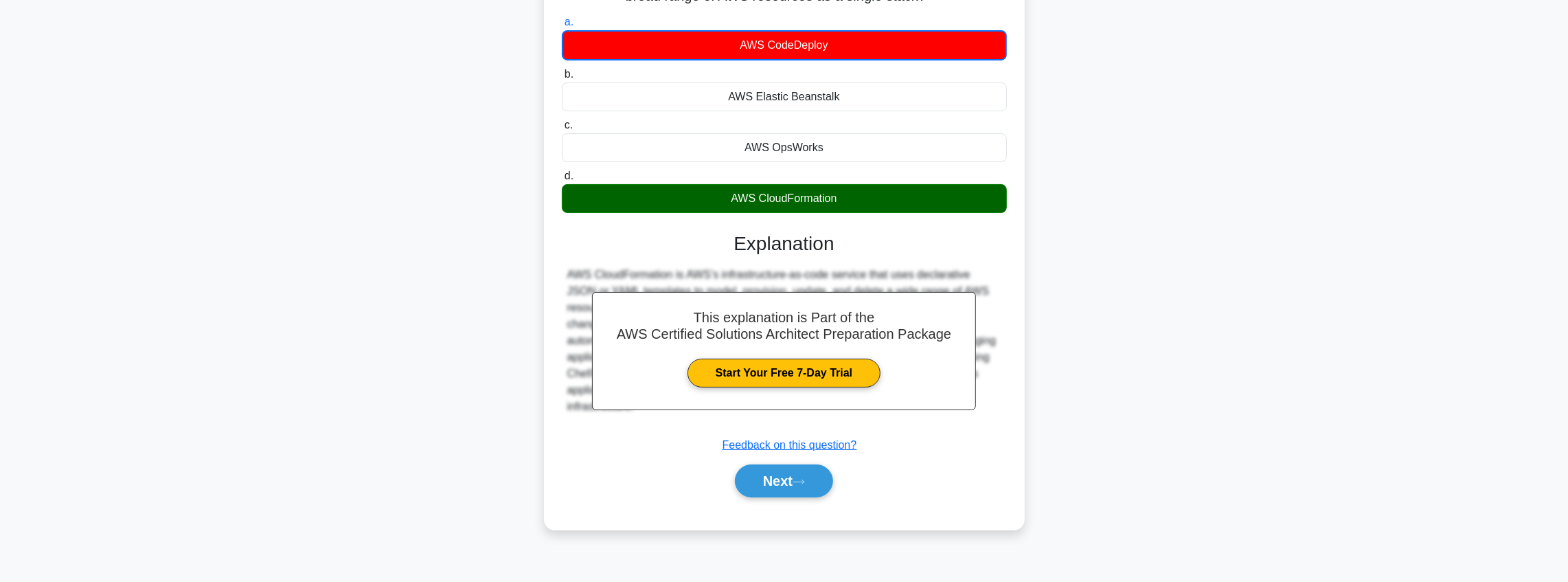
scroll to position [160, 0]
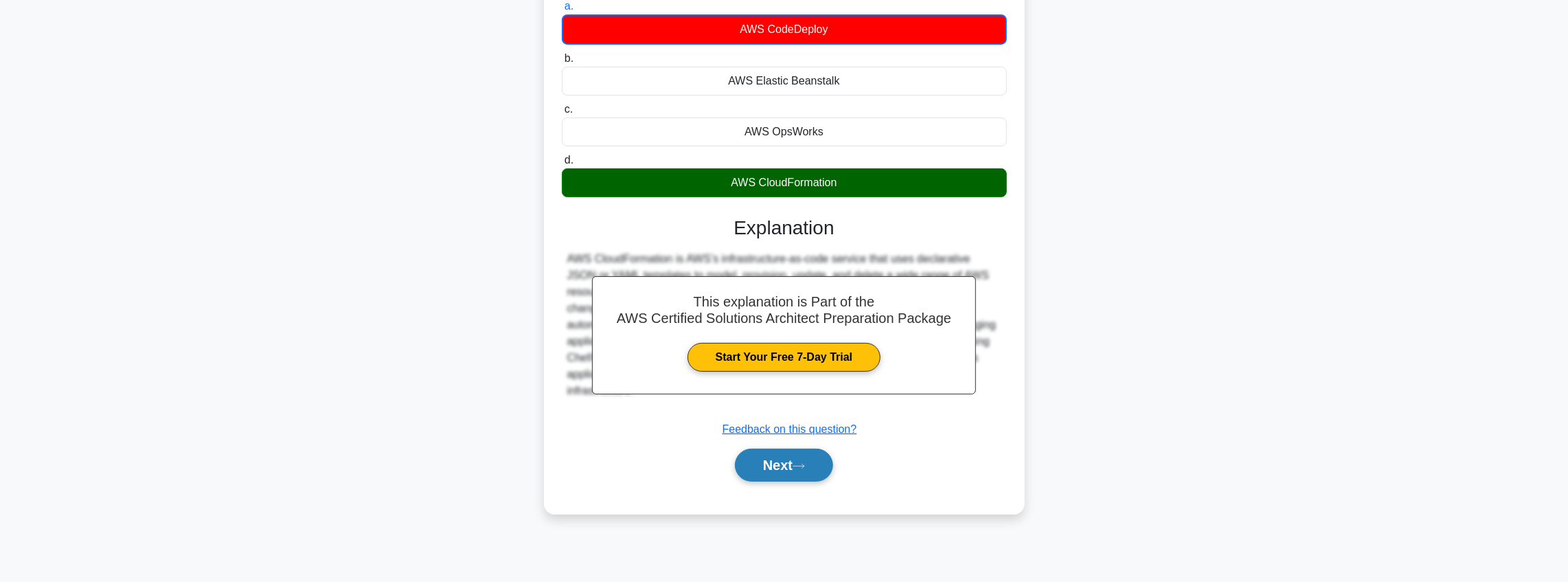
click at [818, 453] on button "Next" at bounding box center [784, 465] width 98 height 33
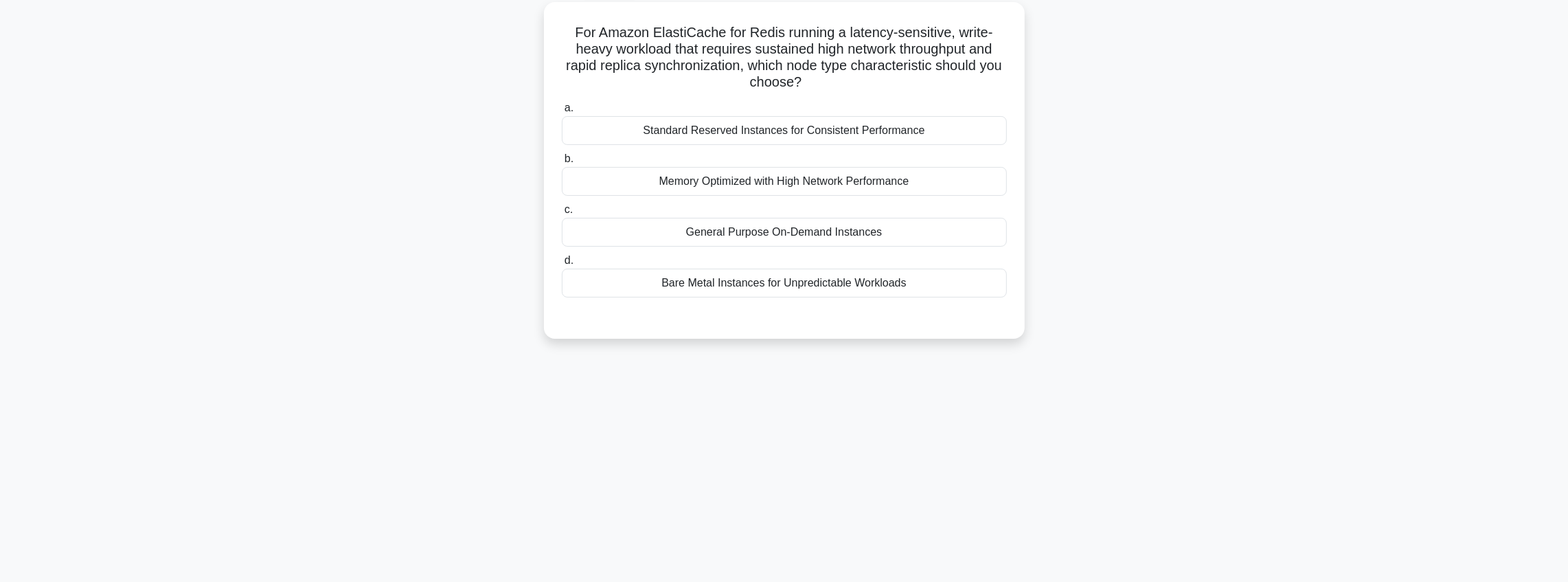
scroll to position [22, 0]
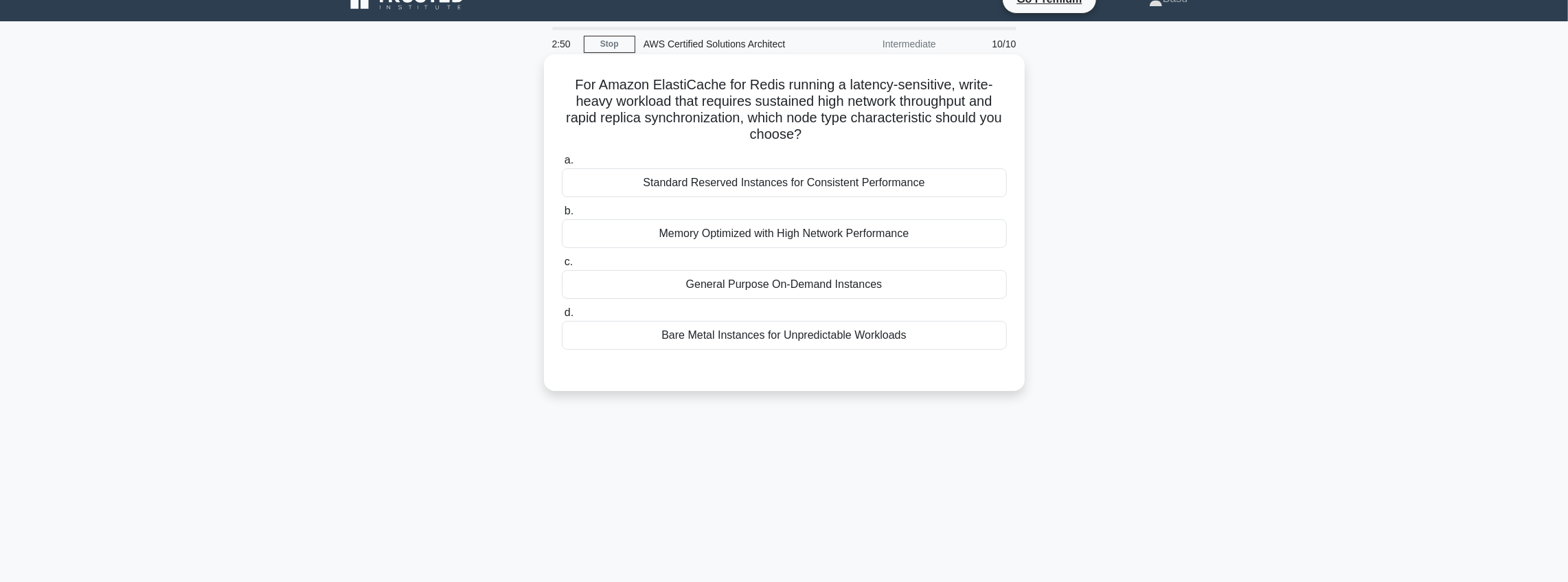
click at [794, 191] on div "Standard Reserved Instances for Consistent Performance" at bounding box center [784, 182] width 445 height 29
click at [562, 165] on input "a. Standard Reserved Instances for Consistent Performance" at bounding box center [562, 161] width 0 height 9
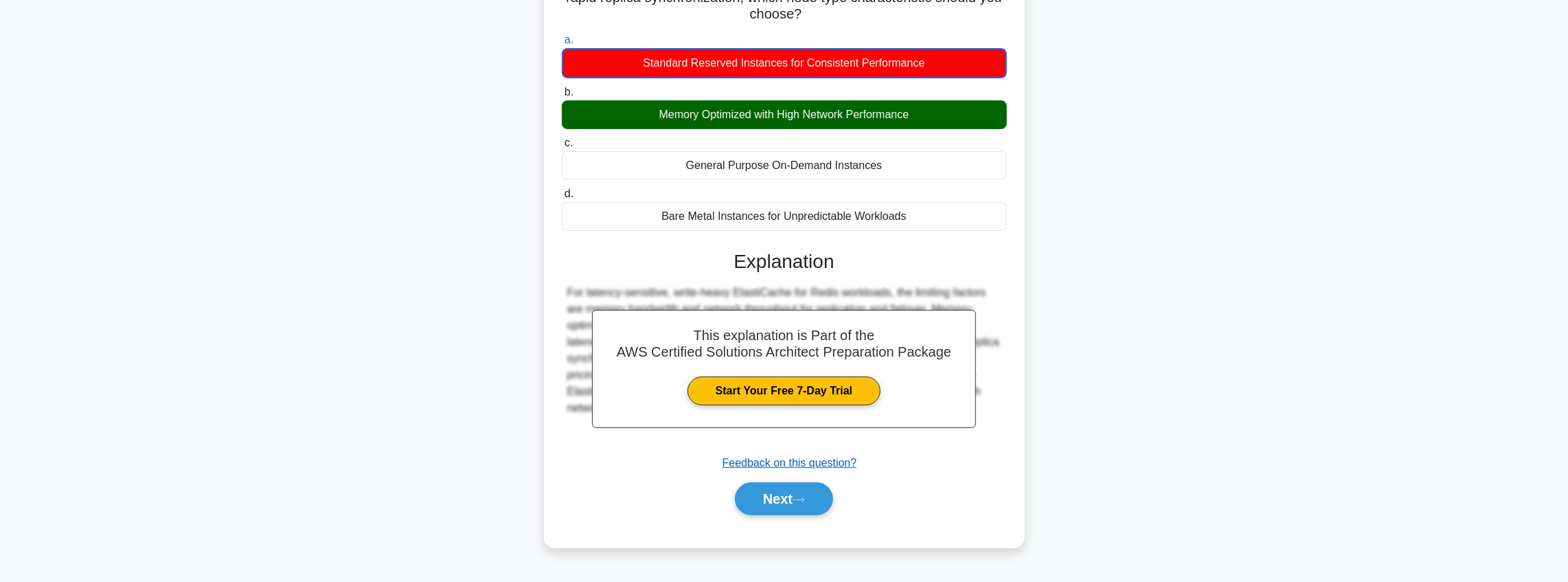
scroll to position [160, 0]
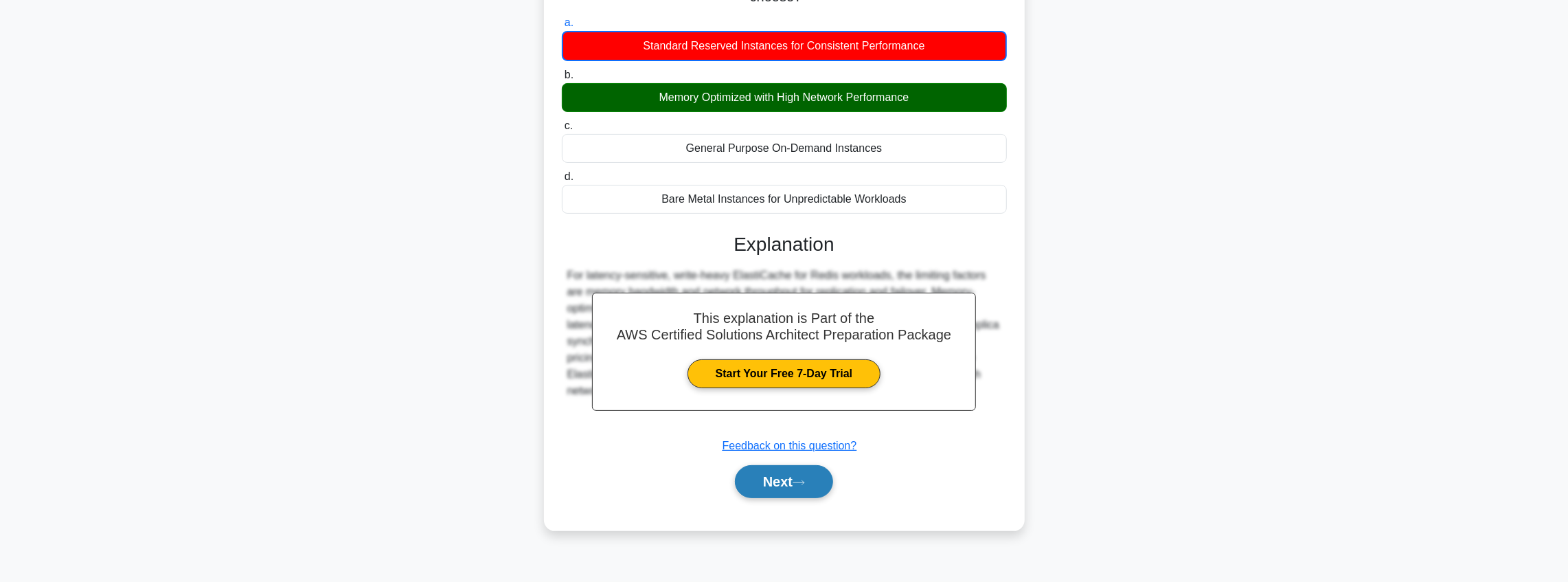
click at [795, 482] on button "Next" at bounding box center [784, 482] width 98 height 33
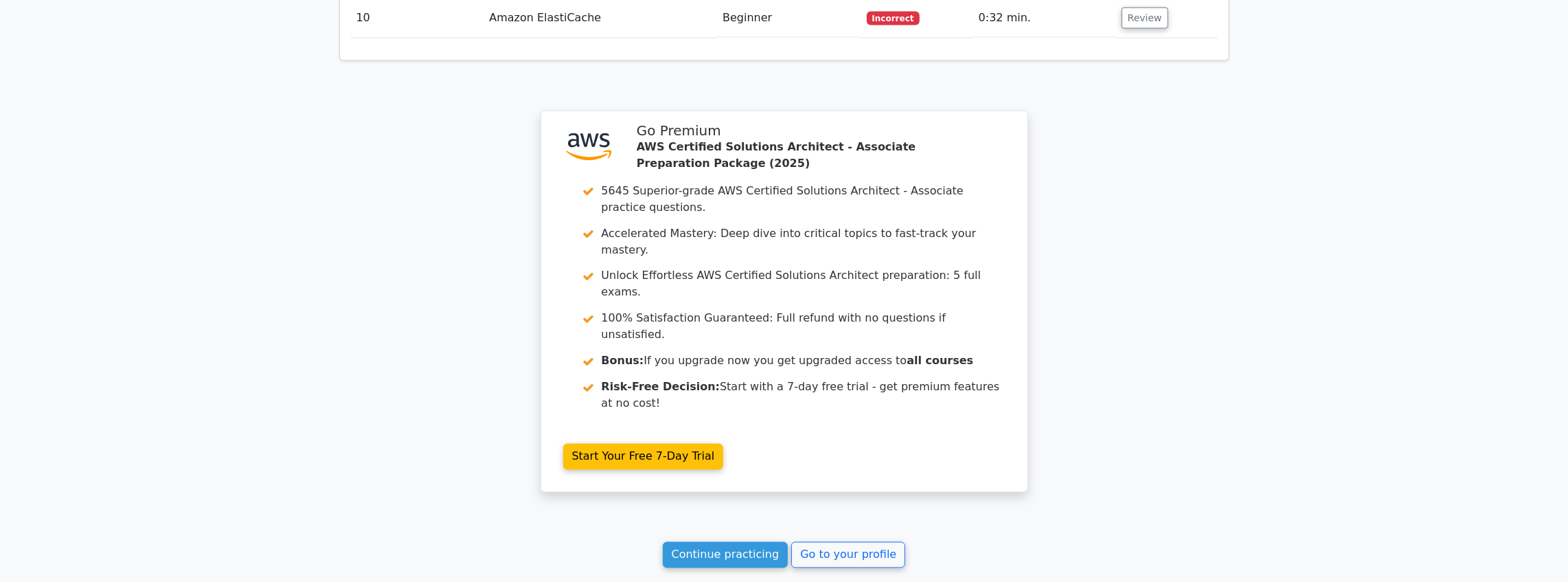
scroll to position [2107, 0]
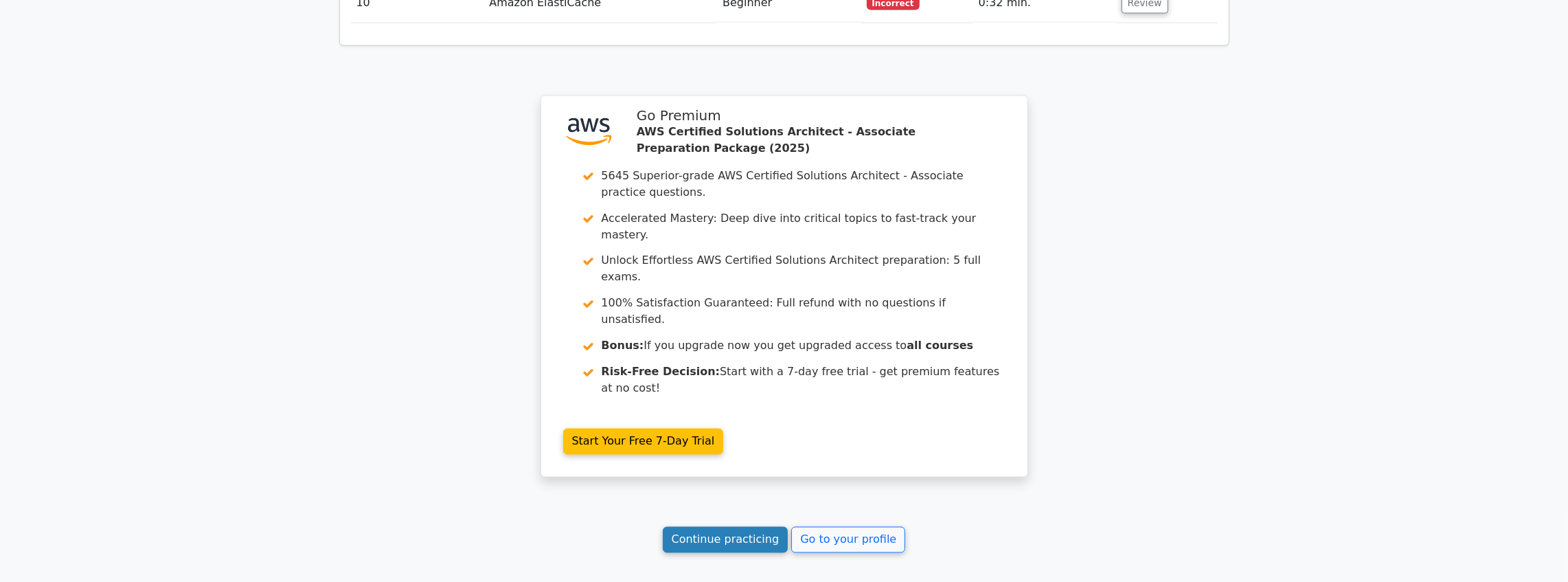
click at [773, 526] on link "Continue practicing" at bounding box center [725, 539] width 125 height 26
